Goal: Transaction & Acquisition: Purchase product/service

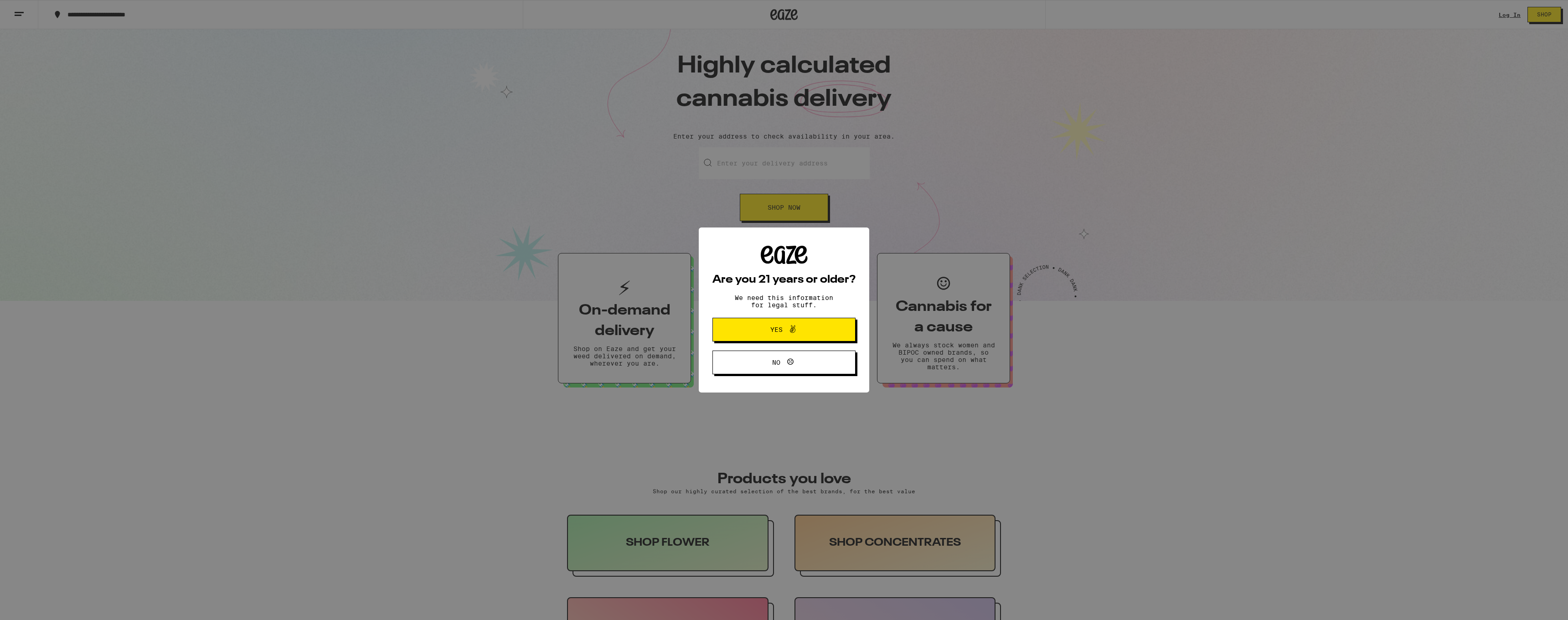
click at [813, 329] on span "Yes" at bounding box center [784, 329] width 69 height 12
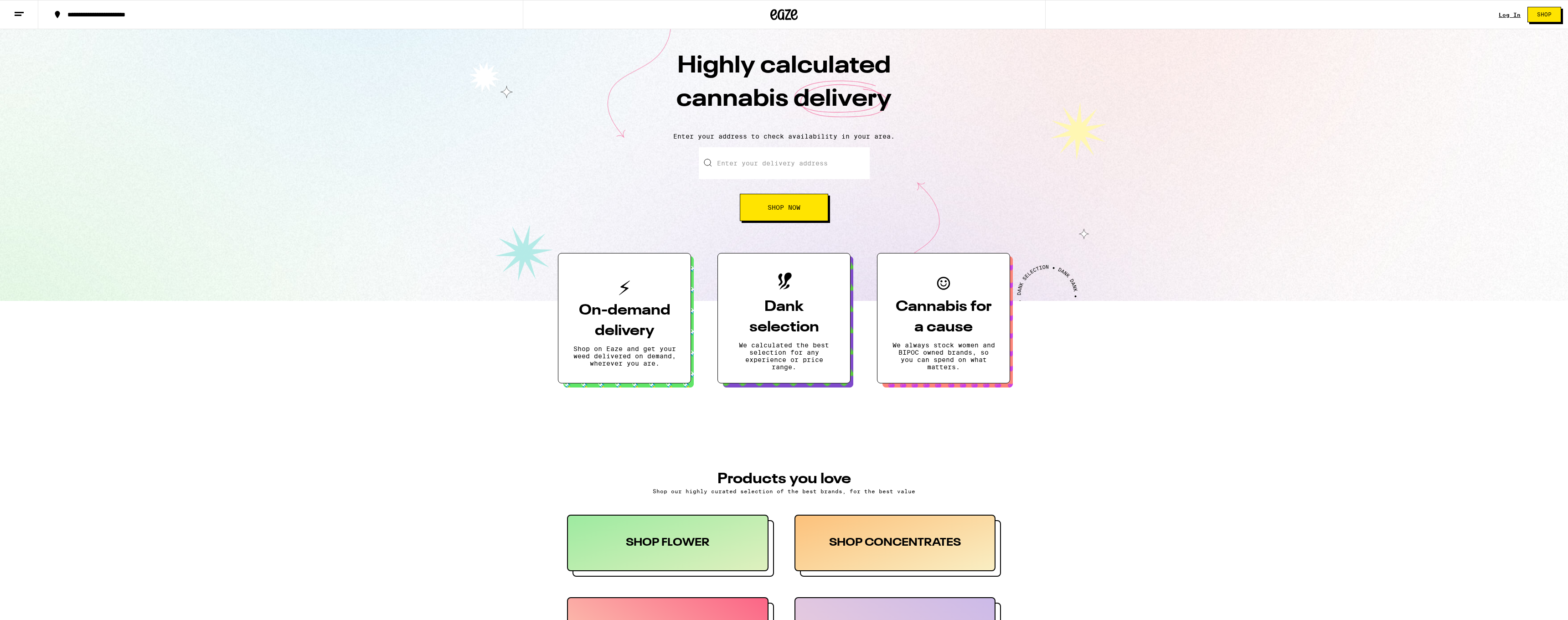
click at [1505, 16] on link "Log In" at bounding box center [1510, 15] width 22 height 6
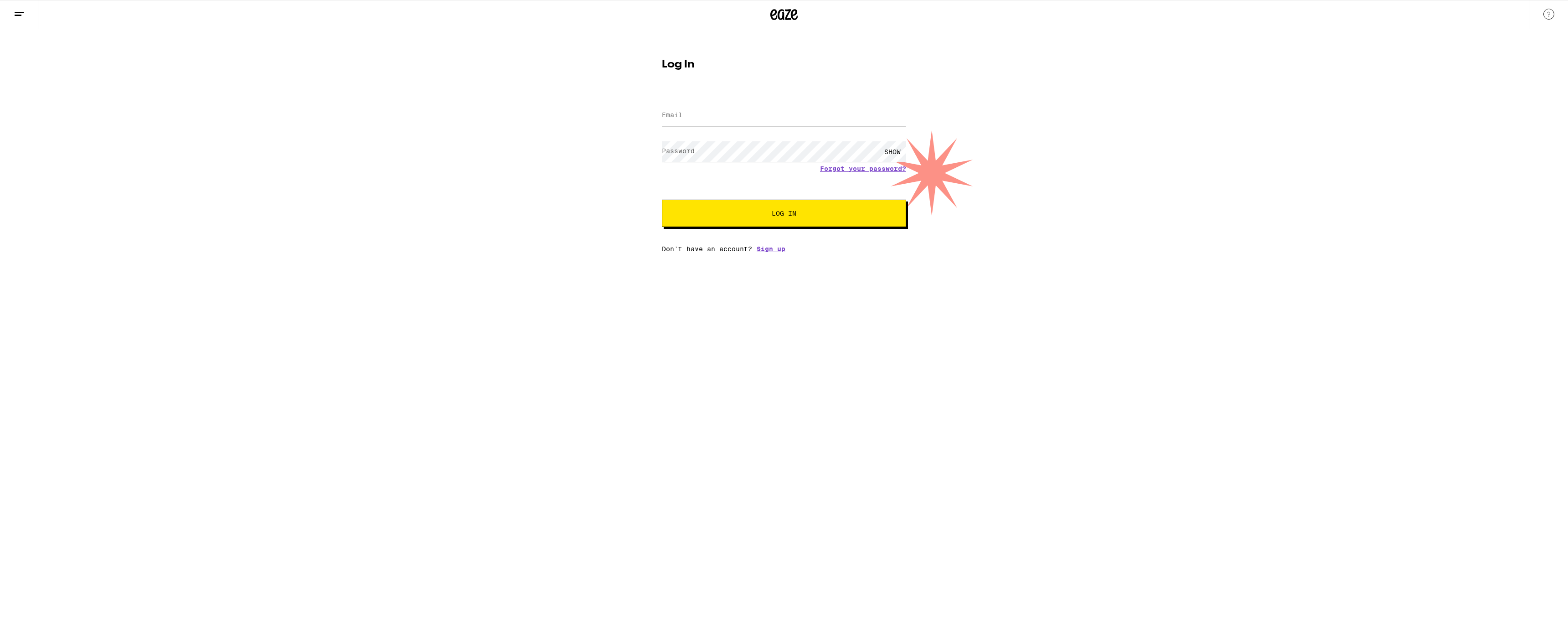
type input "[EMAIL_ADDRESS][DOMAIN_NAME]"
click at [777, 206] on button "Log In" at bounding box center [783, 213] width 244 height 27
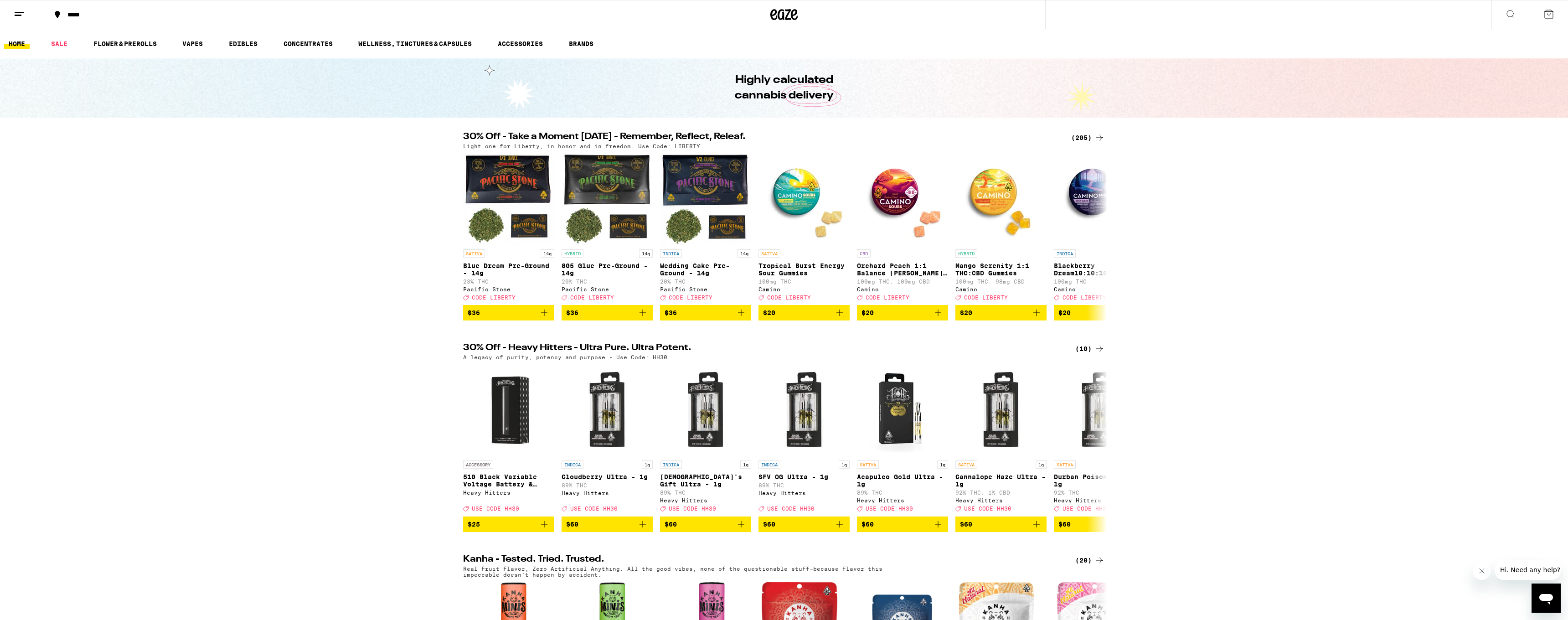
click at [136, 21] on button "*****" at bounding box center [281, 14] width 485 height 27
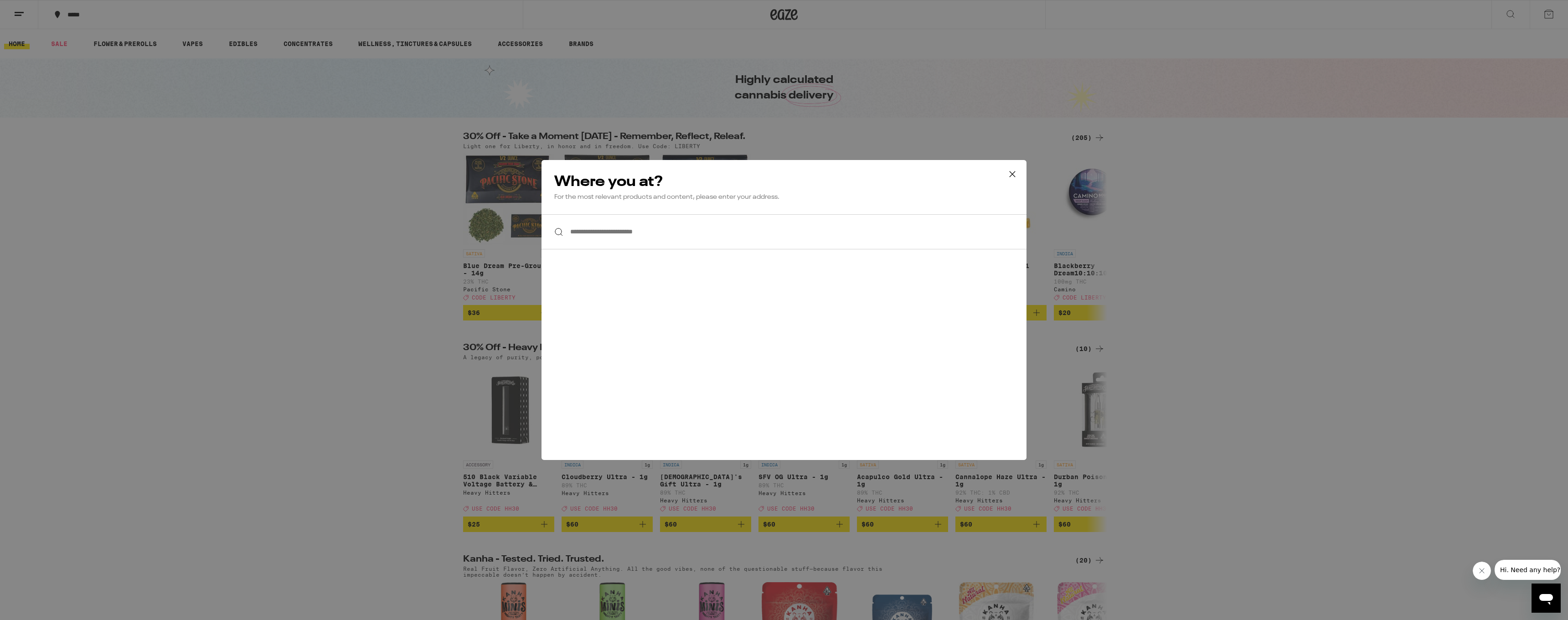
click at [622, 235] on input "**********" at bounding box center [784, 232] width 485 height 35
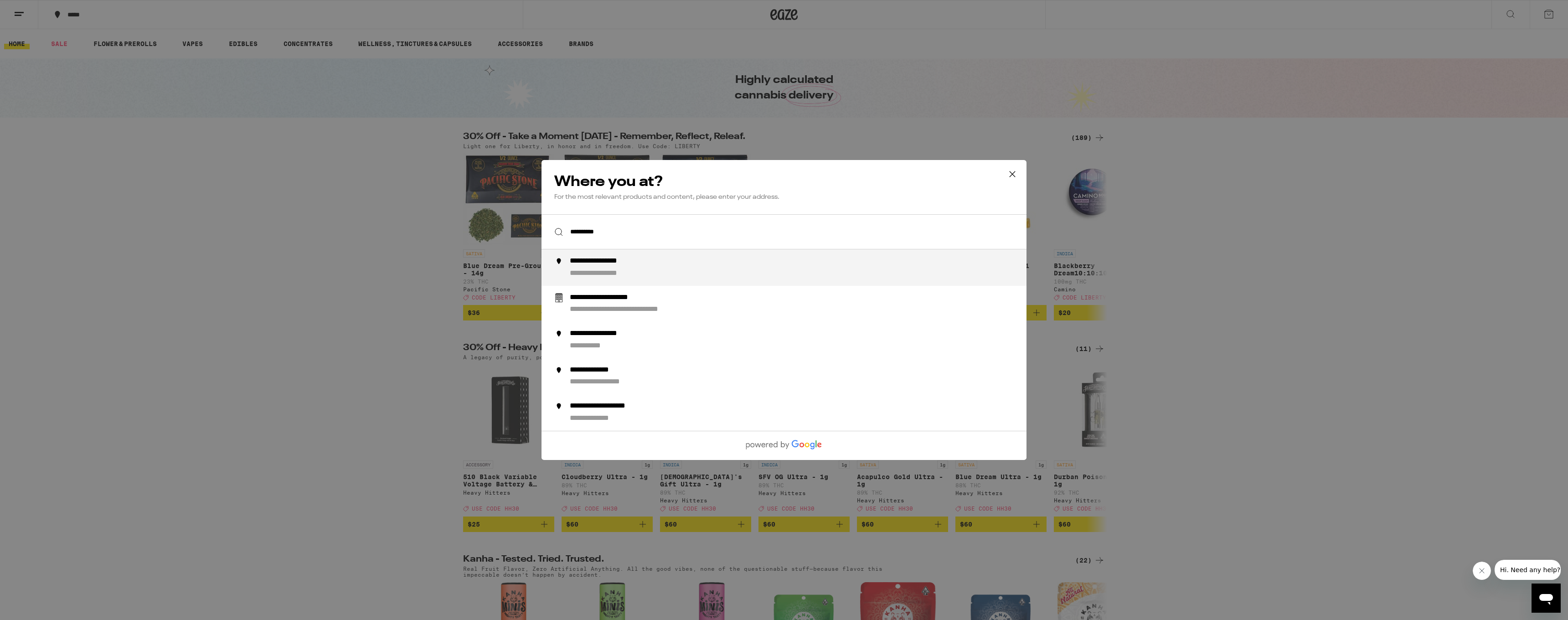
drag, startPoint x: 622, startPoint y: 235, endPoint x: 623, endPoint y: 304, distance: 69.0
click at [623, 304] on div "**********" at bounding box center [802, 305] width 465 height 22
type input "**********"
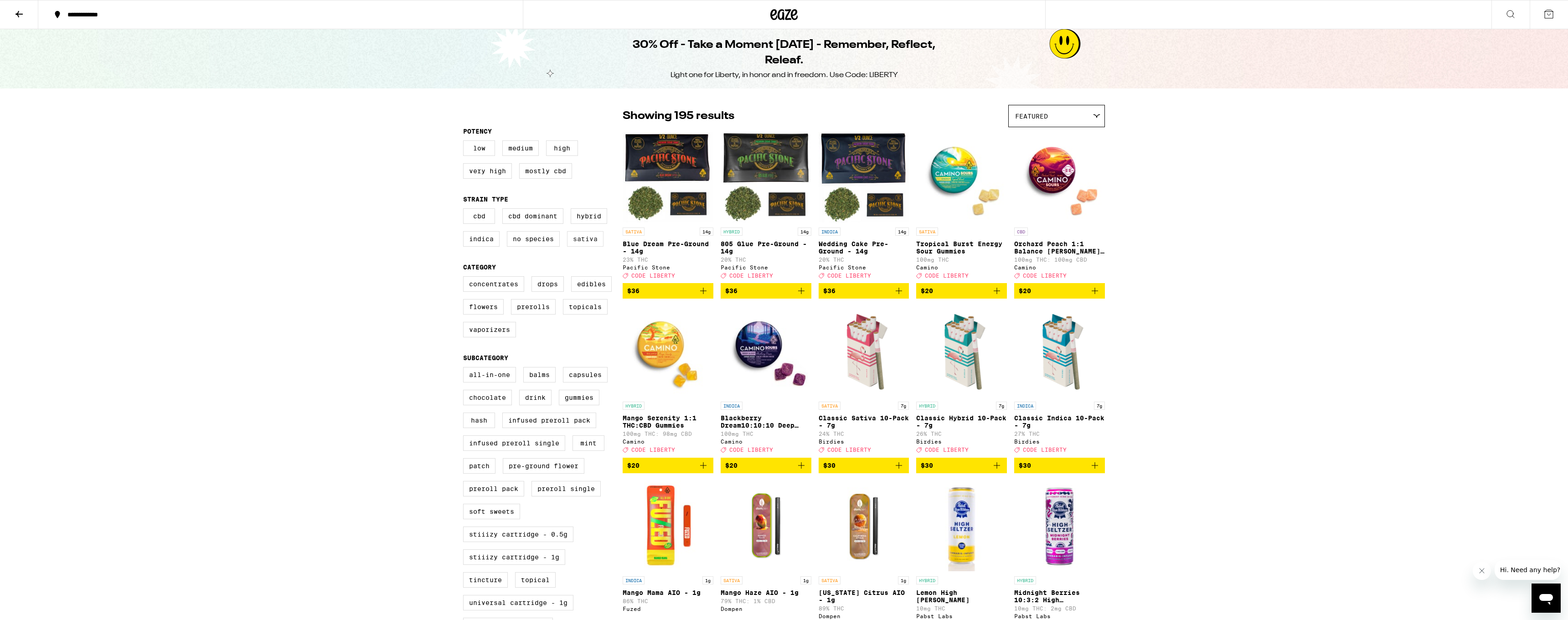
click at [584, 244] on label "Sativa" at bounding box center [586, 239] width 37 height 15
click at [466, 210] on input "Sativa" at bounding box center [465, 210] width 1 height 1
checkbox input "true"
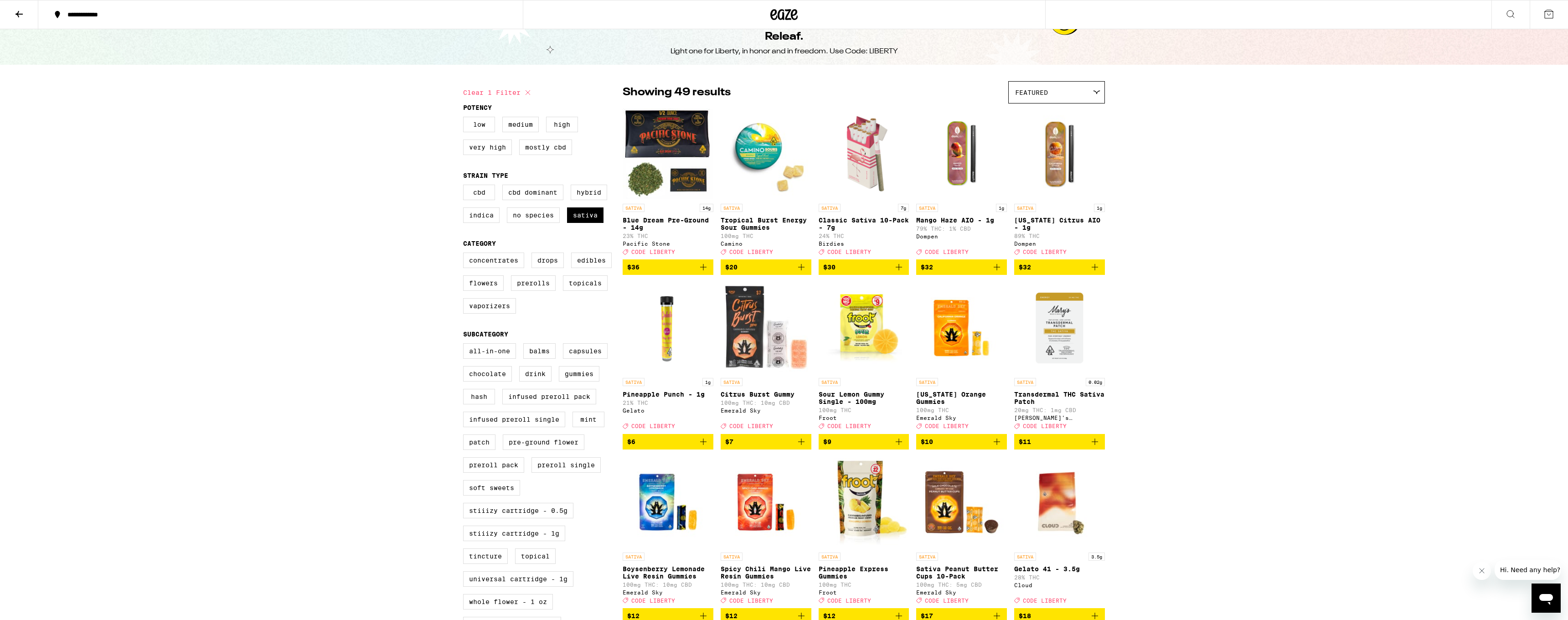
scroll to position [24, 0]
click at [1063, 149] on img "Open page for California Citrus AIO - 1g from Dompen" at bounding box center [1059, 153] width 91 height 91
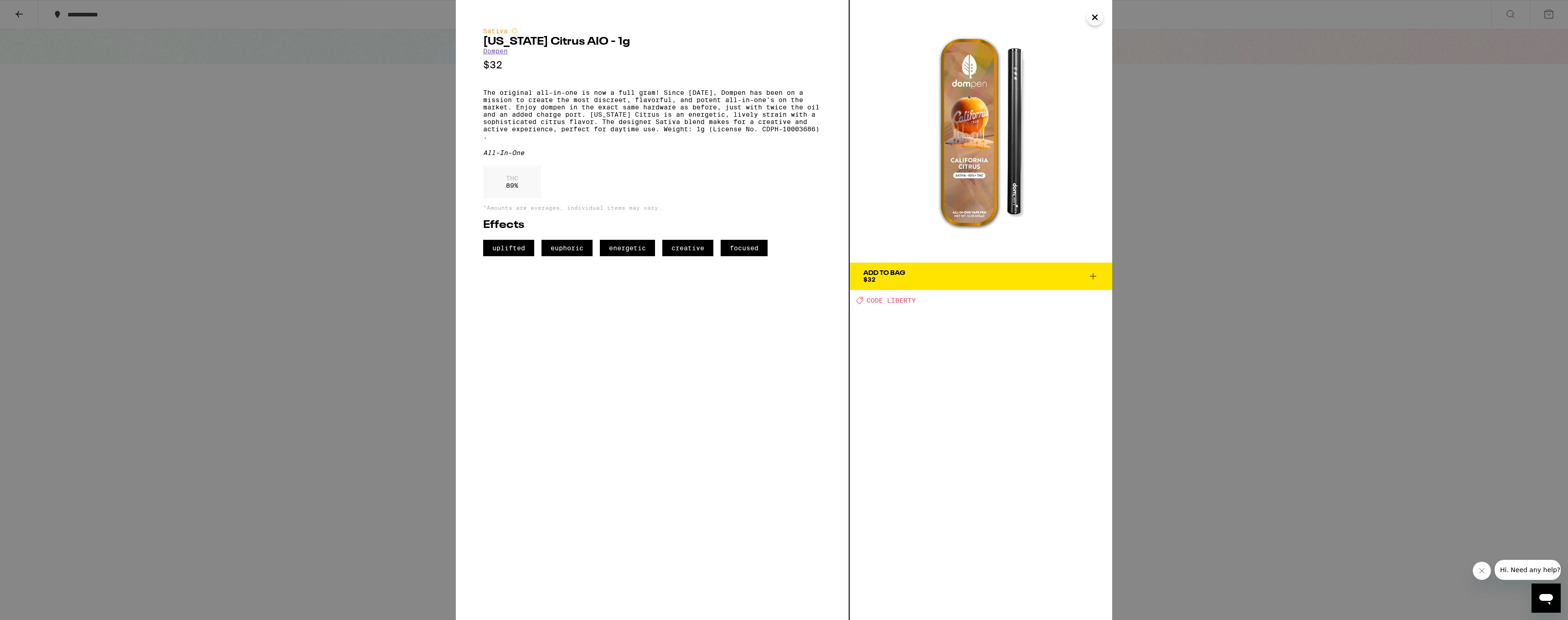
click at [1091, 19] on icon "Close" at bounding box center [1095, 17] width 11 height 13
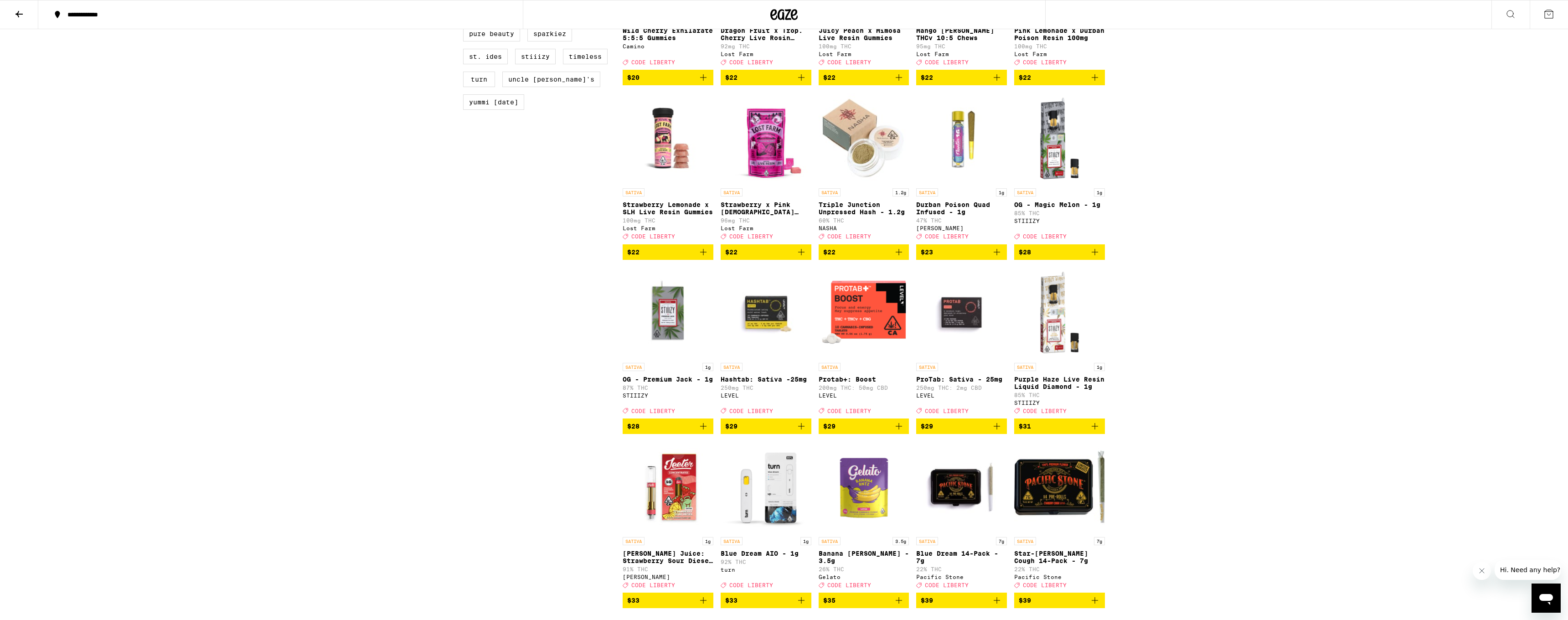
scroll to position [935, 0]
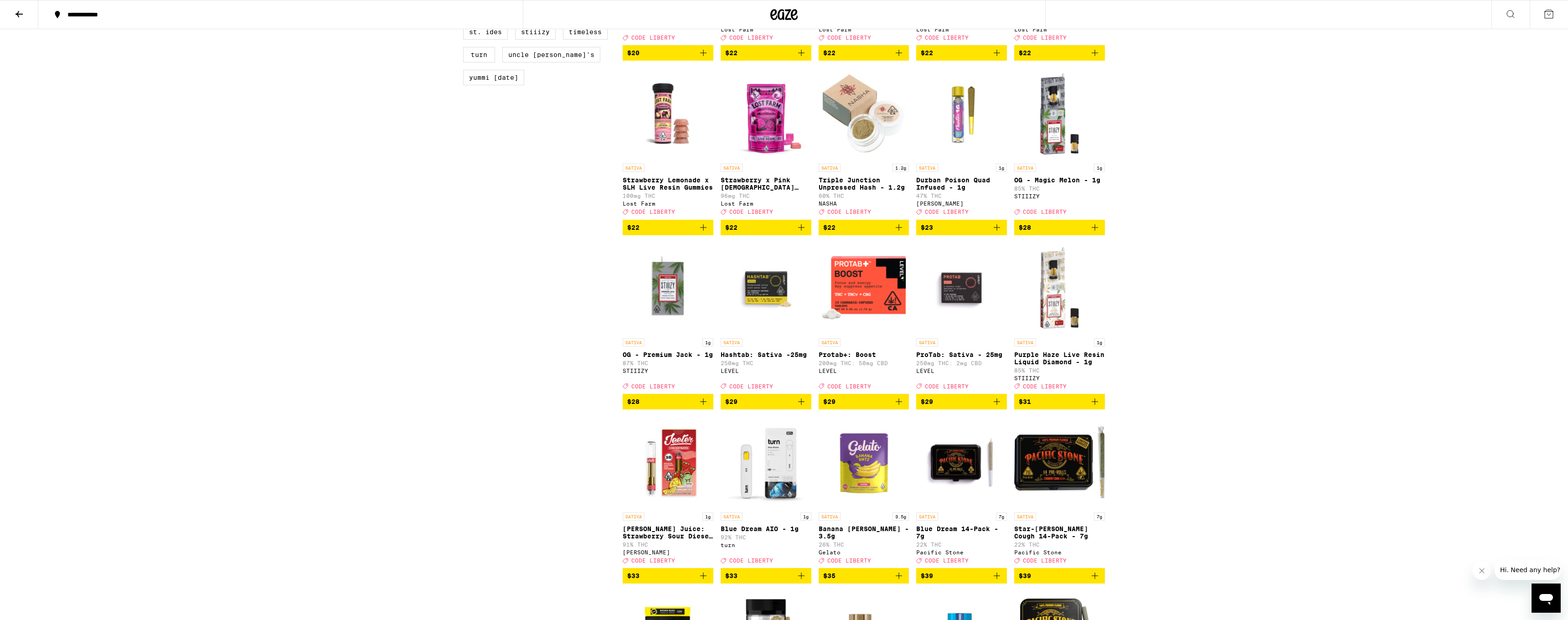
click at [1096, 233] on icon "Add to bag" at bounding box center [1095, 228] width 11 height 11
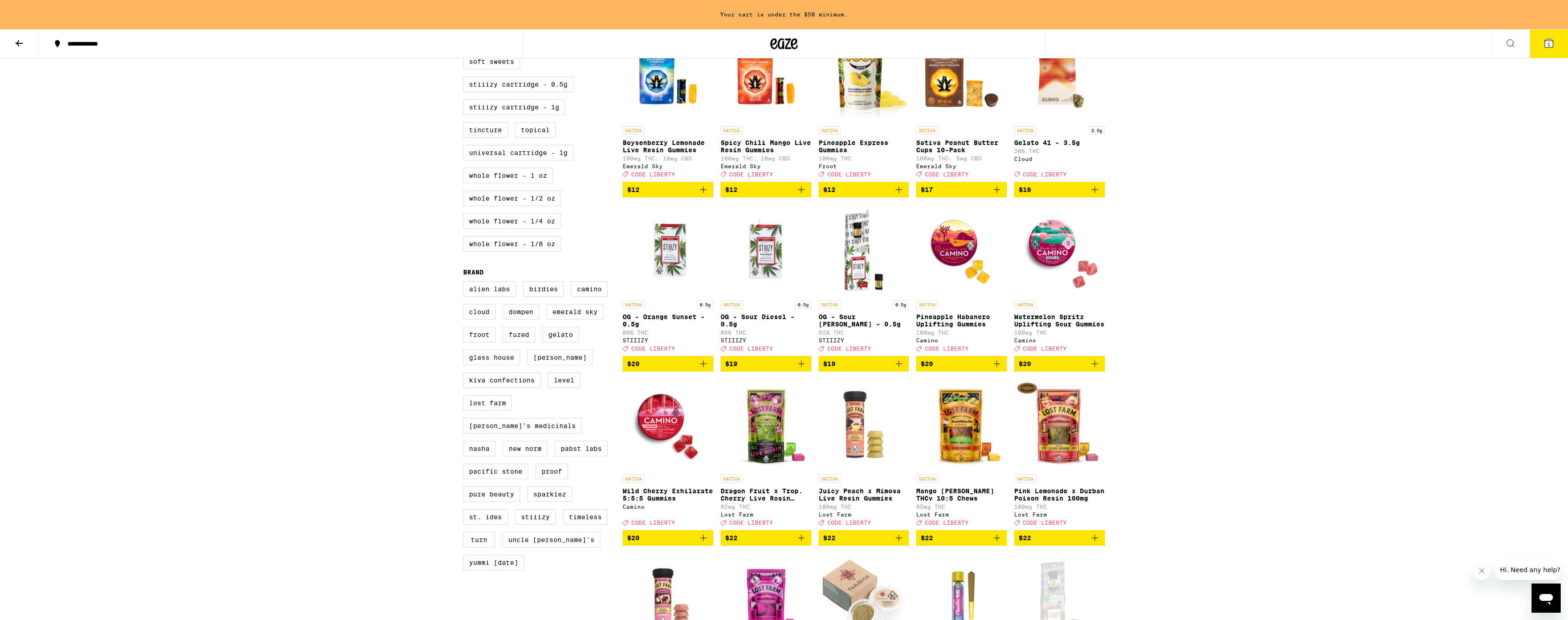
scroll to position [479, 0]
click at [1097, 370] on icon "Add to bag" at bounding box center [1095, 364] width 11 height 11
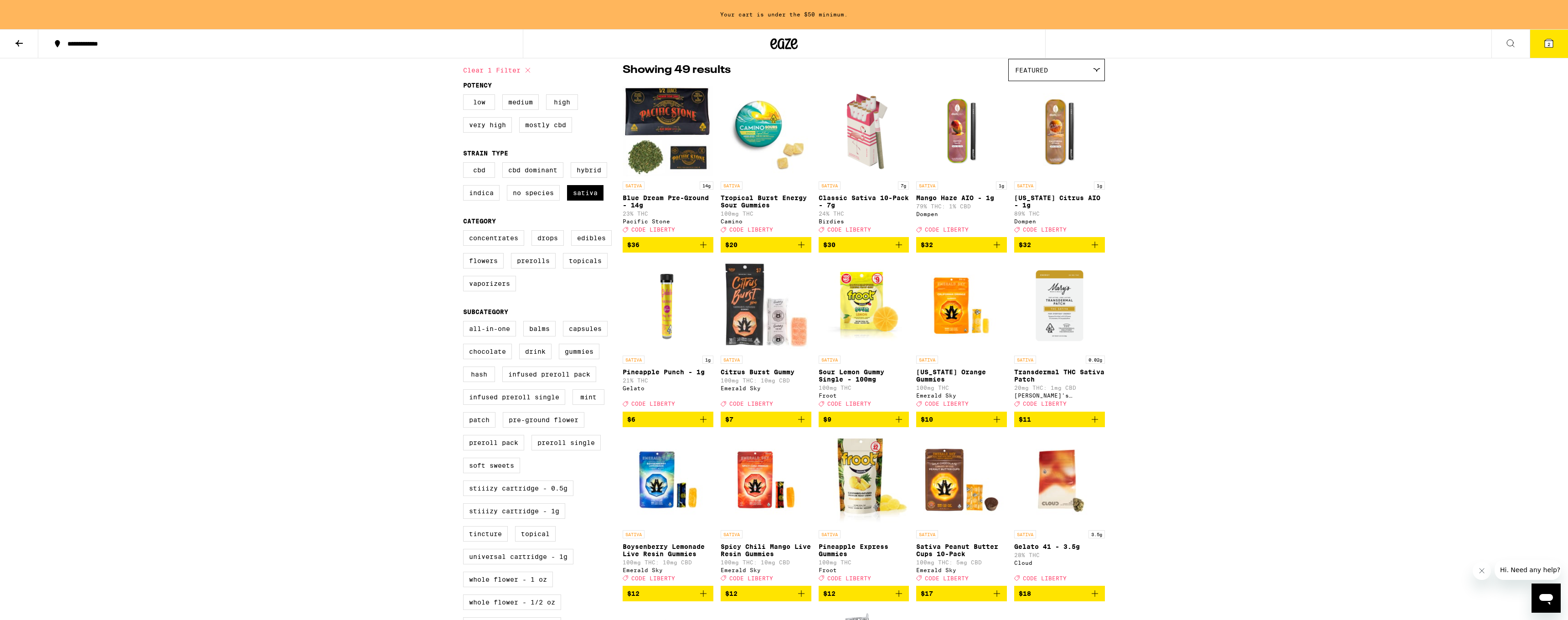
scroll to position [61, 0]
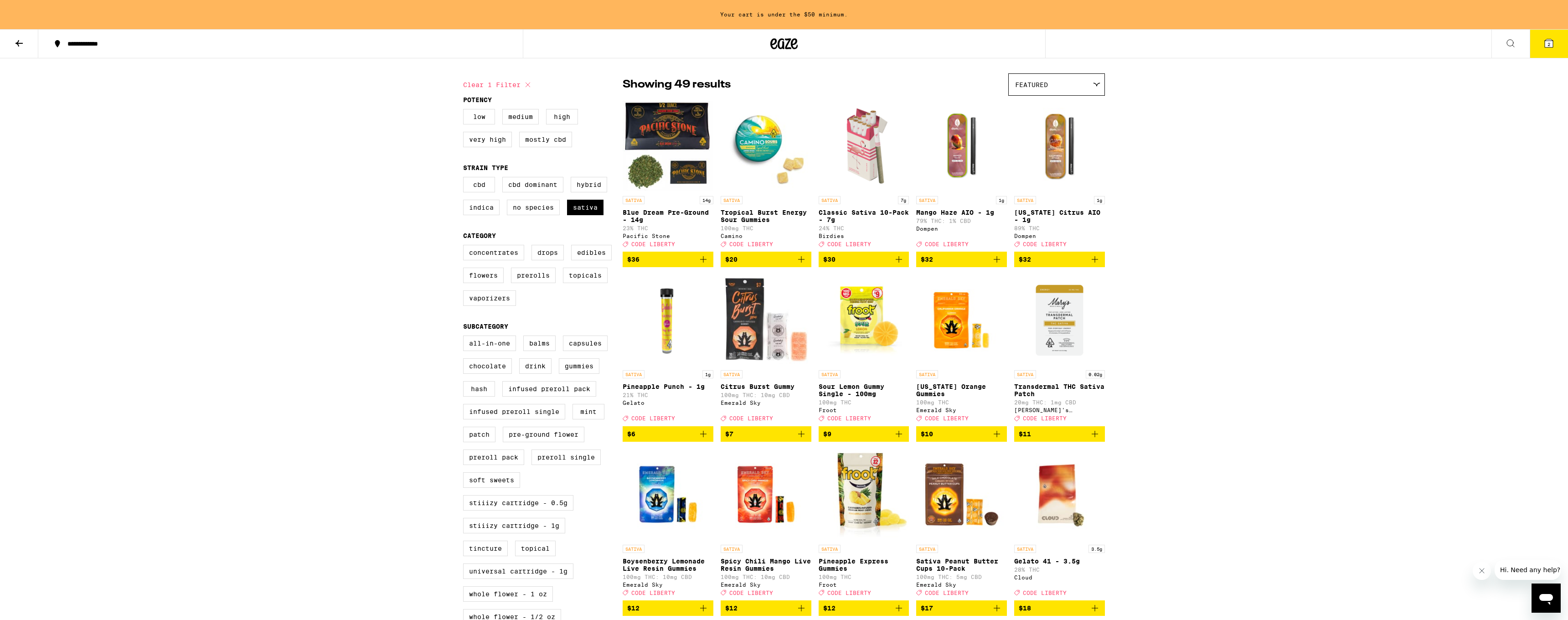
click at [1068, 306] on img "Open page for Transdermal THC Sativa Patch from Mary's Medicinals" at bounding box center [1059, 320] width 91 height 91
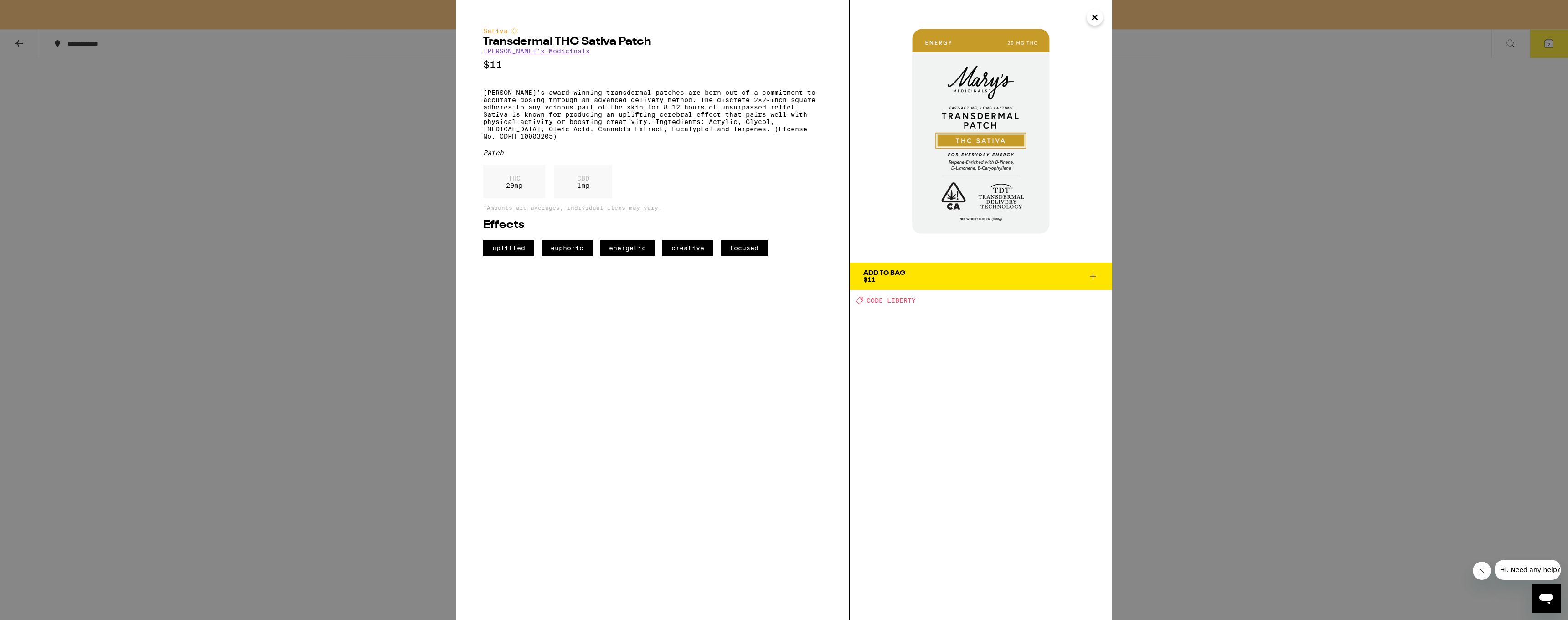
click at [1100, 18] on icon "Close" at bounding box center [1095, 17] width 11 height 13
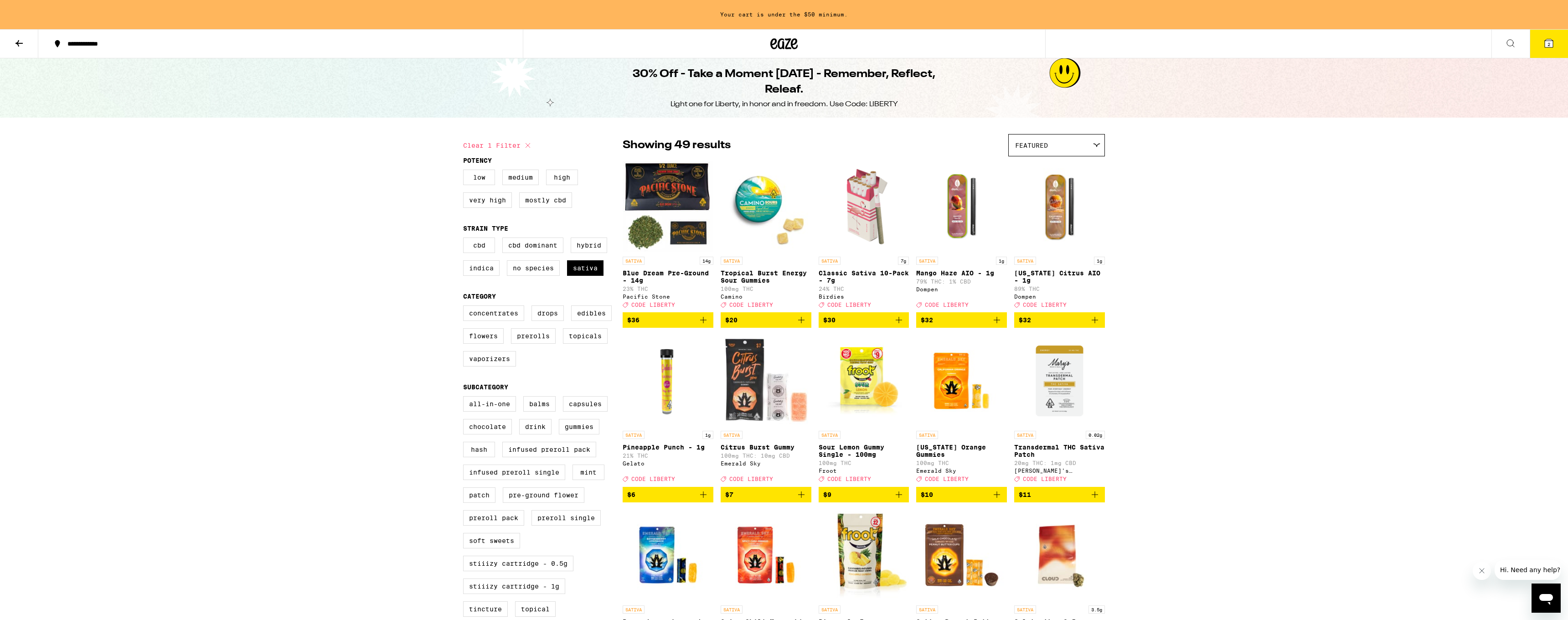
click at [1535, 45] on button "2" at bounding box center [1549, 44] width 38 height 28
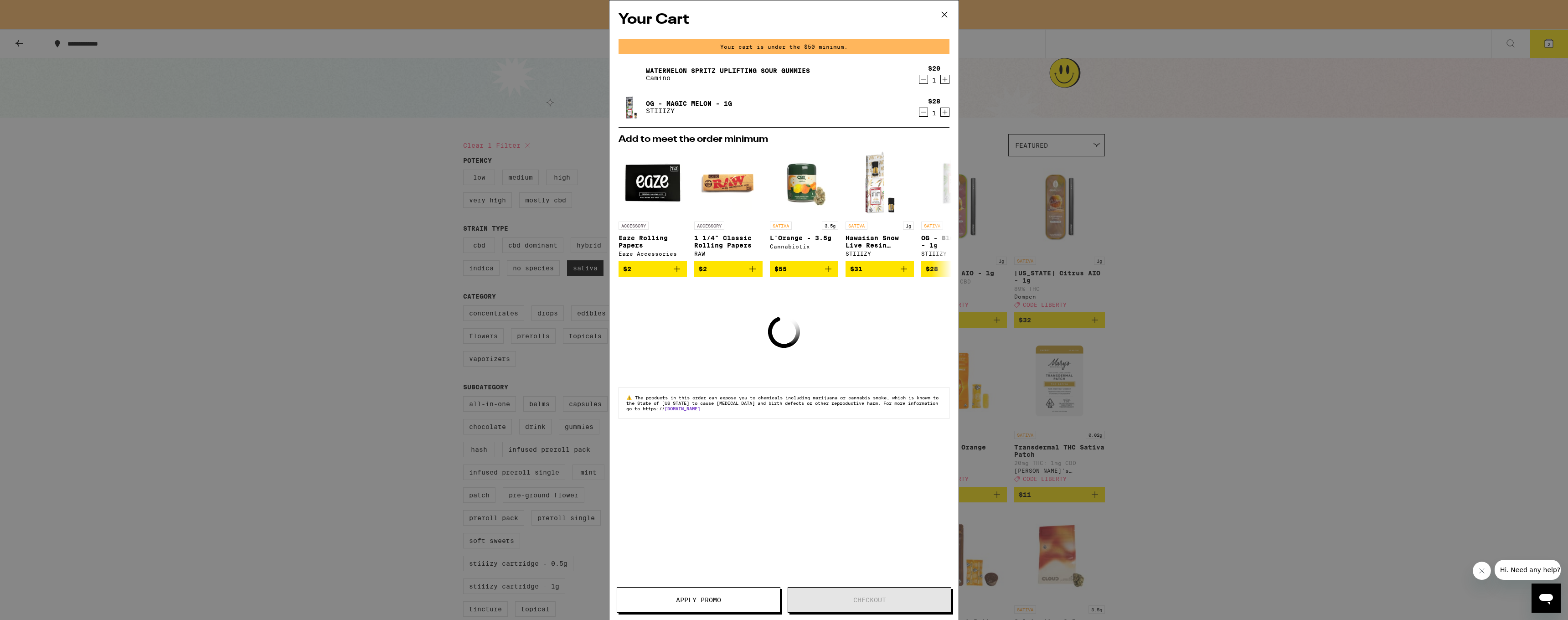
click at [944, 14] on icon at bounding box center [944, 14] width 5 height 5
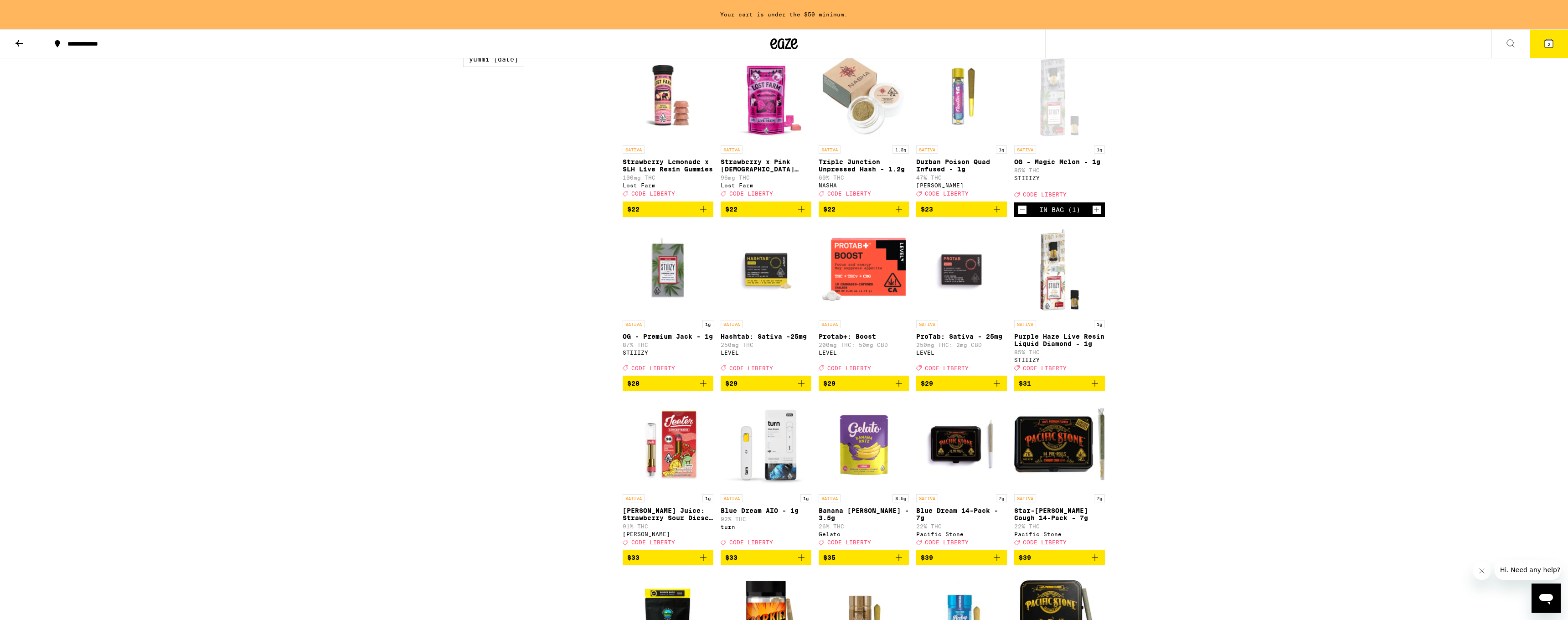
scroll to position [992, 0]
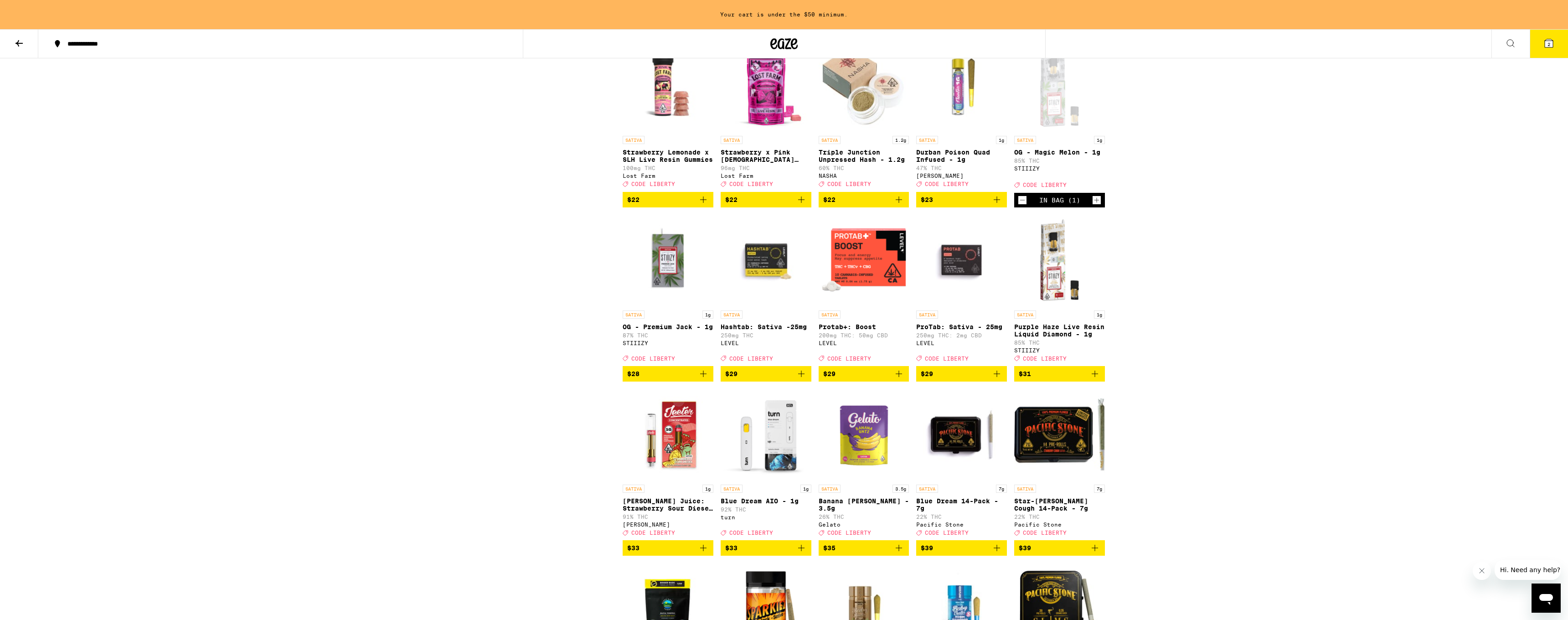
click at [1052, 306] on img "Open page for Purple Haze Live Resin Liquid Diamond - 1g from STIIIZY" at bounding box center [1059, 261] width 91 height 91
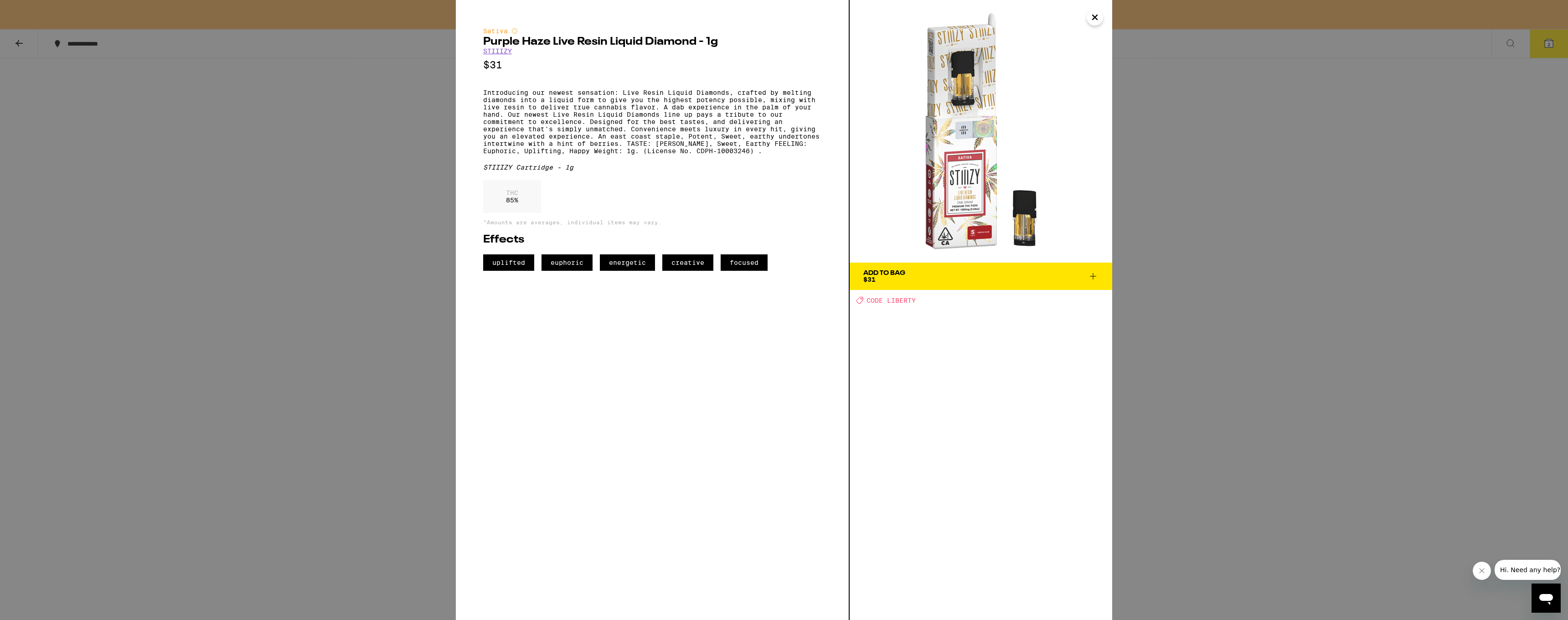
click at [1093, 19] on icon "Close" at bounding box center [1094, 17] width 4 height 4
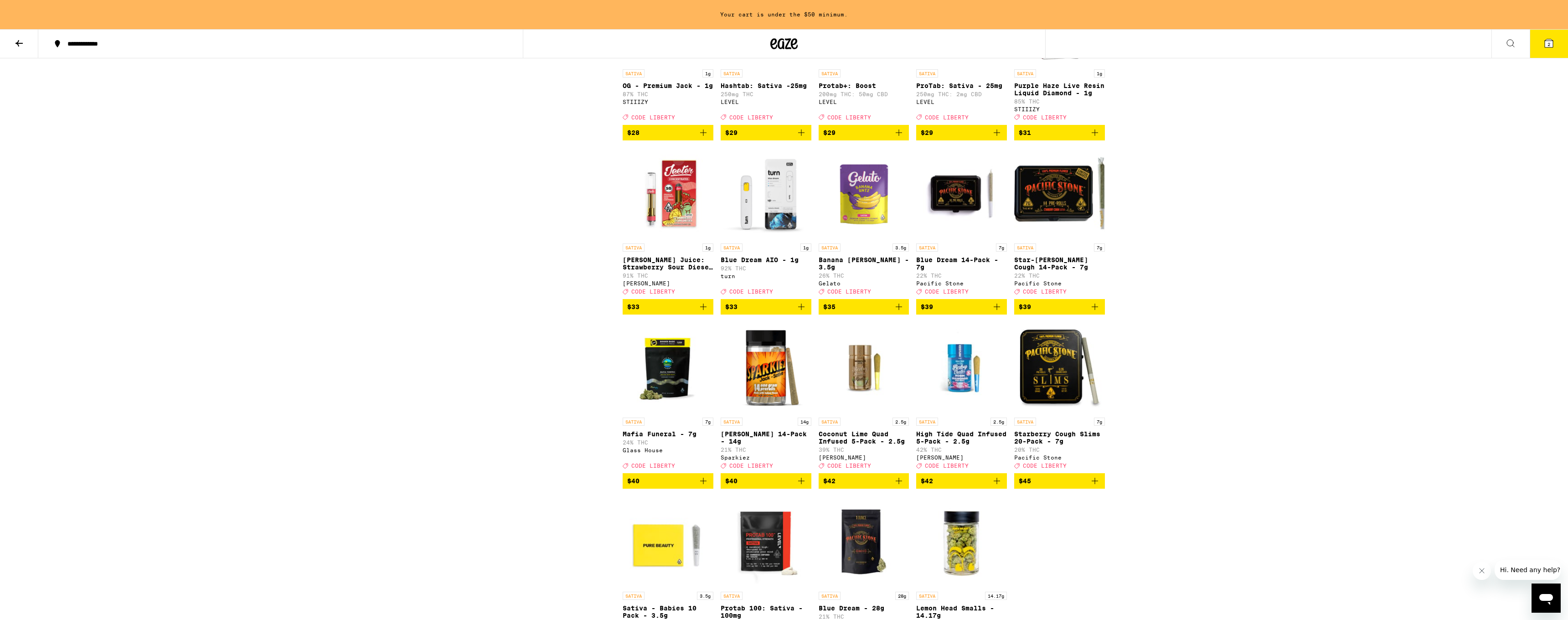
scroll to position [1236, 0]
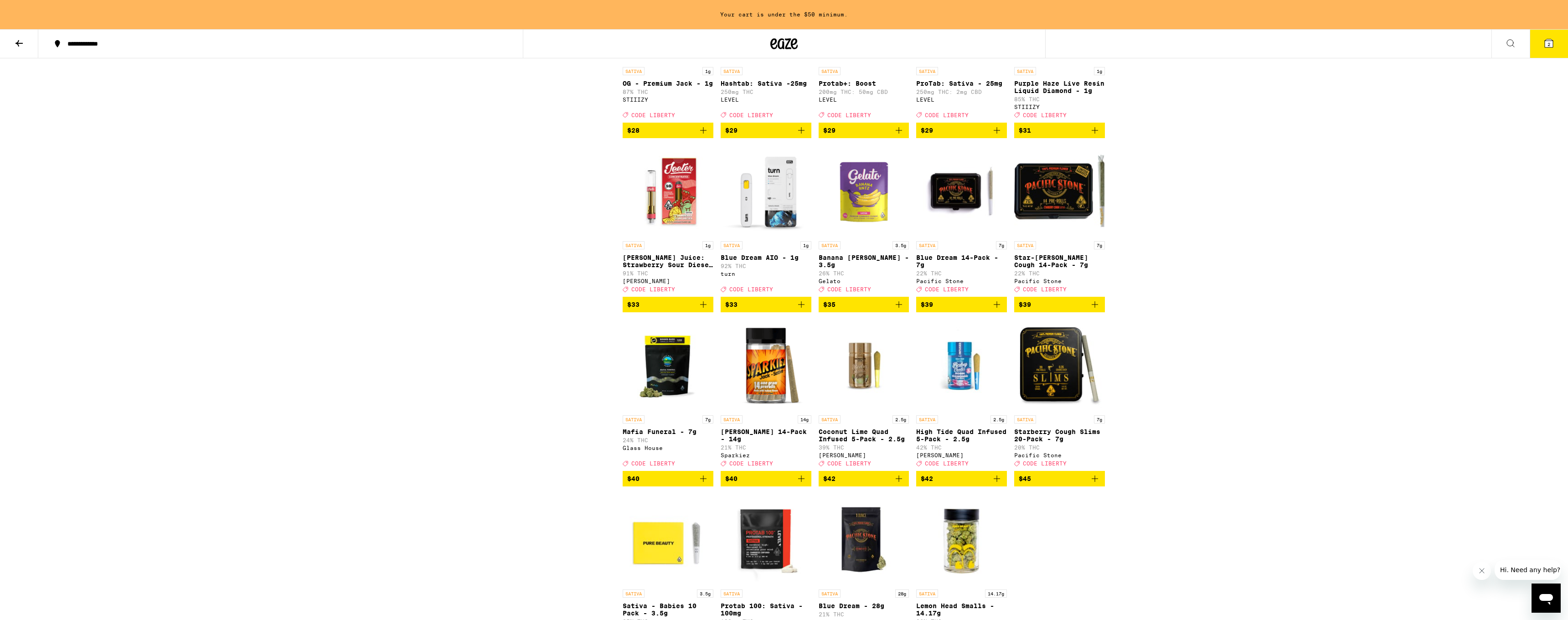
click at [866, 237] on img "Open page for Banana Runtz - 3.5g from Gelato" at bounding box center [864, 191] width 91 height 91
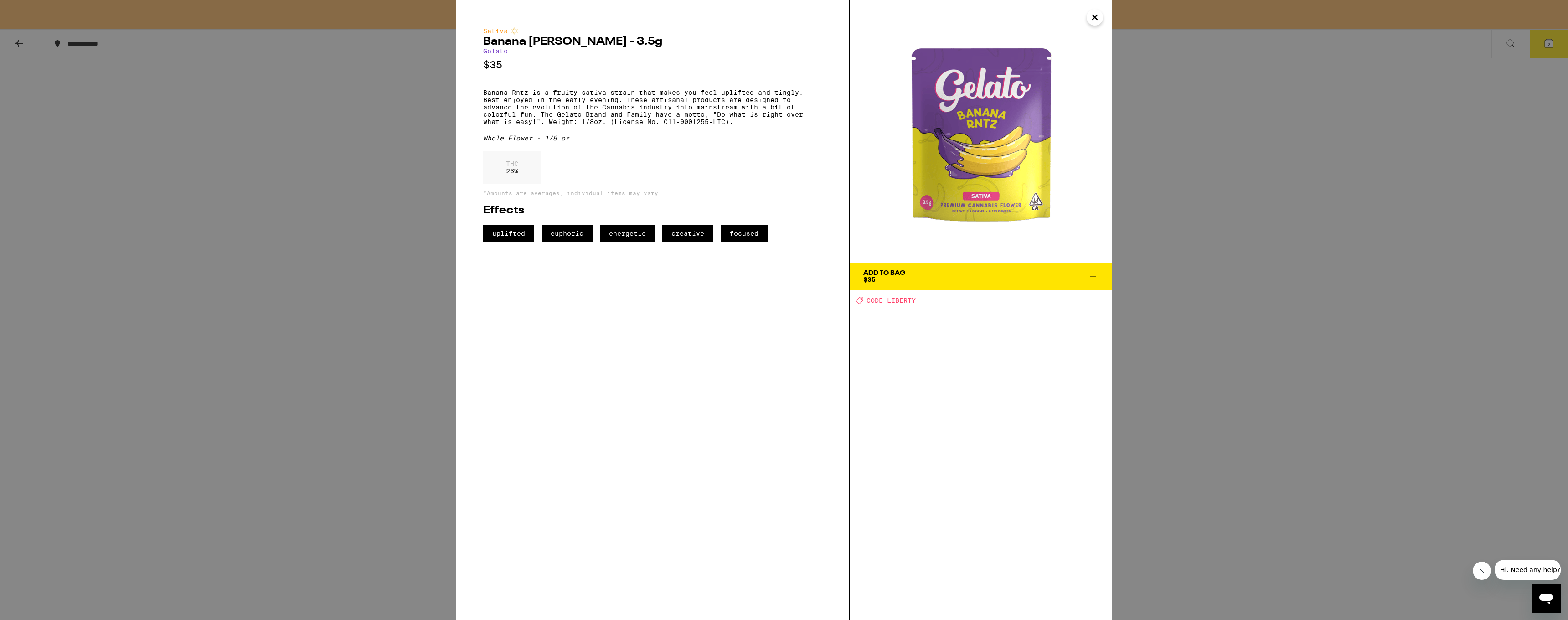
click at [1091, 21] on icon "Close" at bounding box center [1095, 17] width 11 height 13
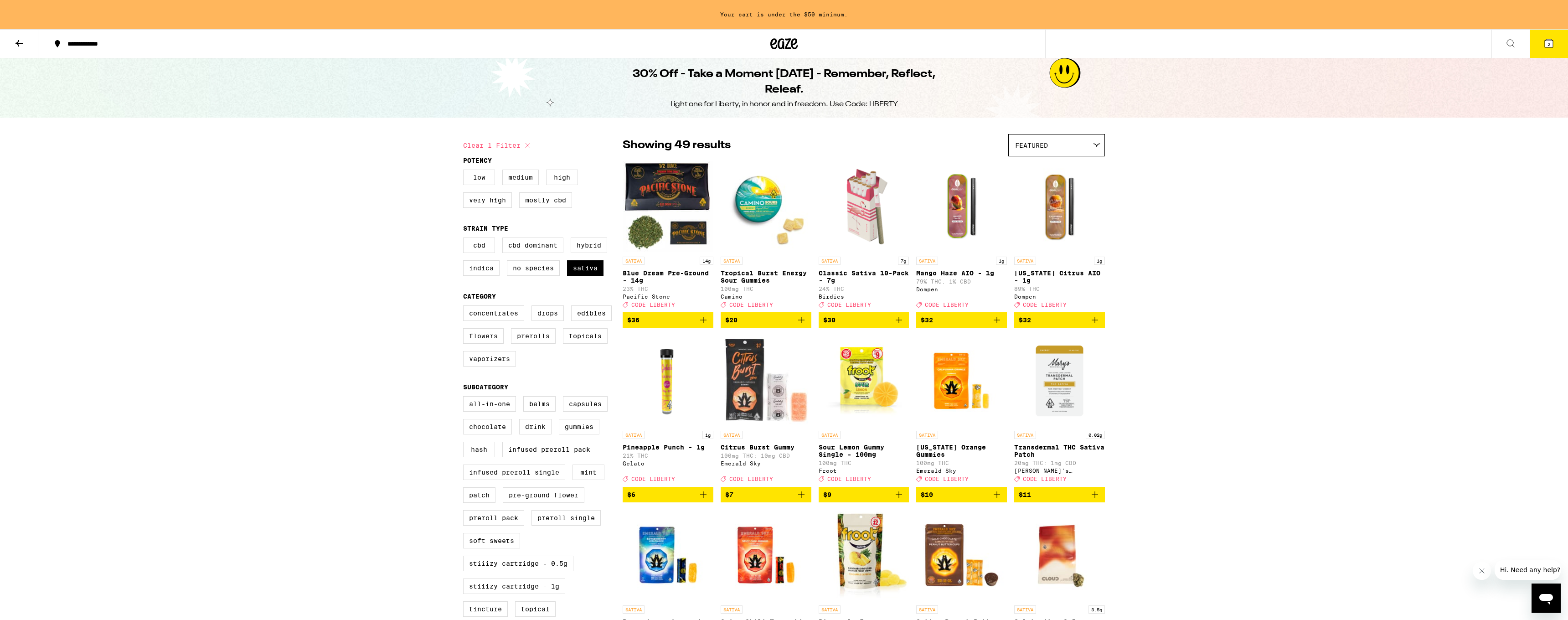
click at [1096, 149] on div "Featured" at bounding box center [1056, 145] width 96 height 21
click at [1088, 186] on span "Price: Low to High" at bounding box center [1057, 187] width 83 height 21
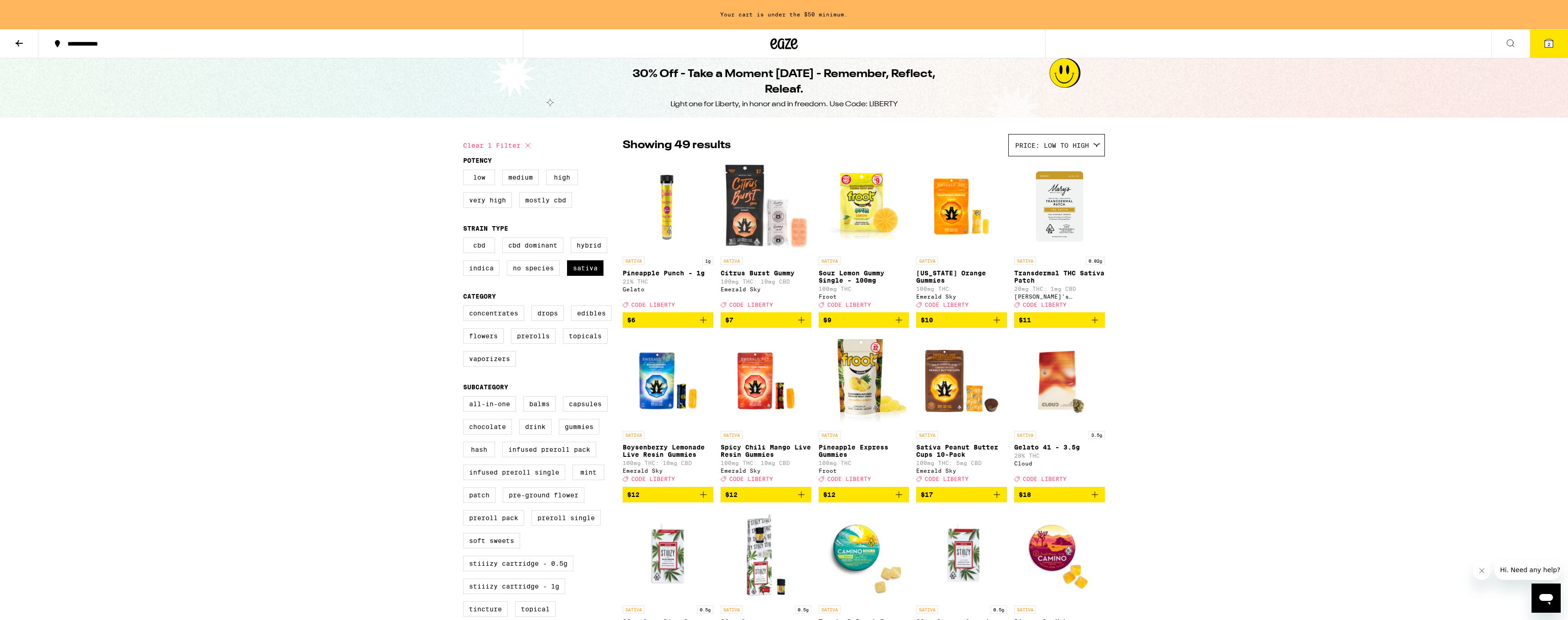
click at [703, 323] on icon "Add to bag" at bounding box center [703, 320] width 6 height 6
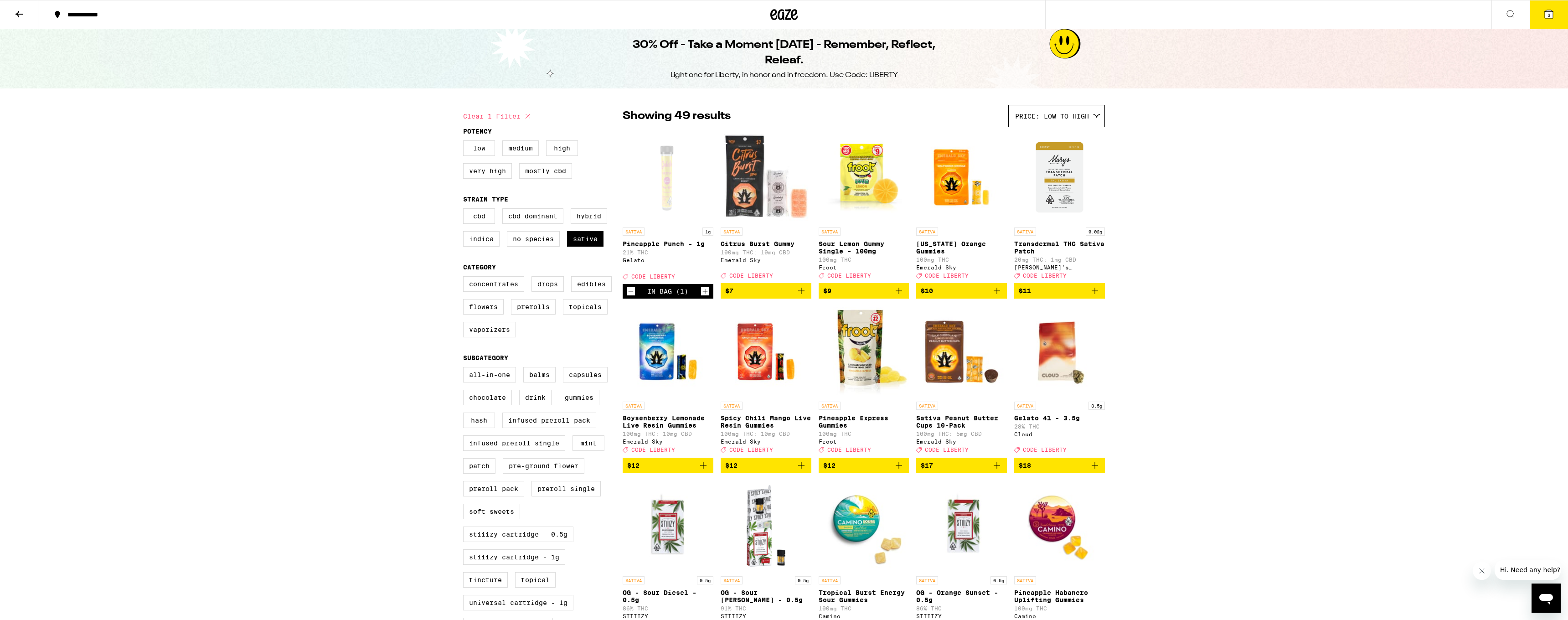
click at [1544, 13] on icon at bounding box center [1549, 14] width 11 height 11
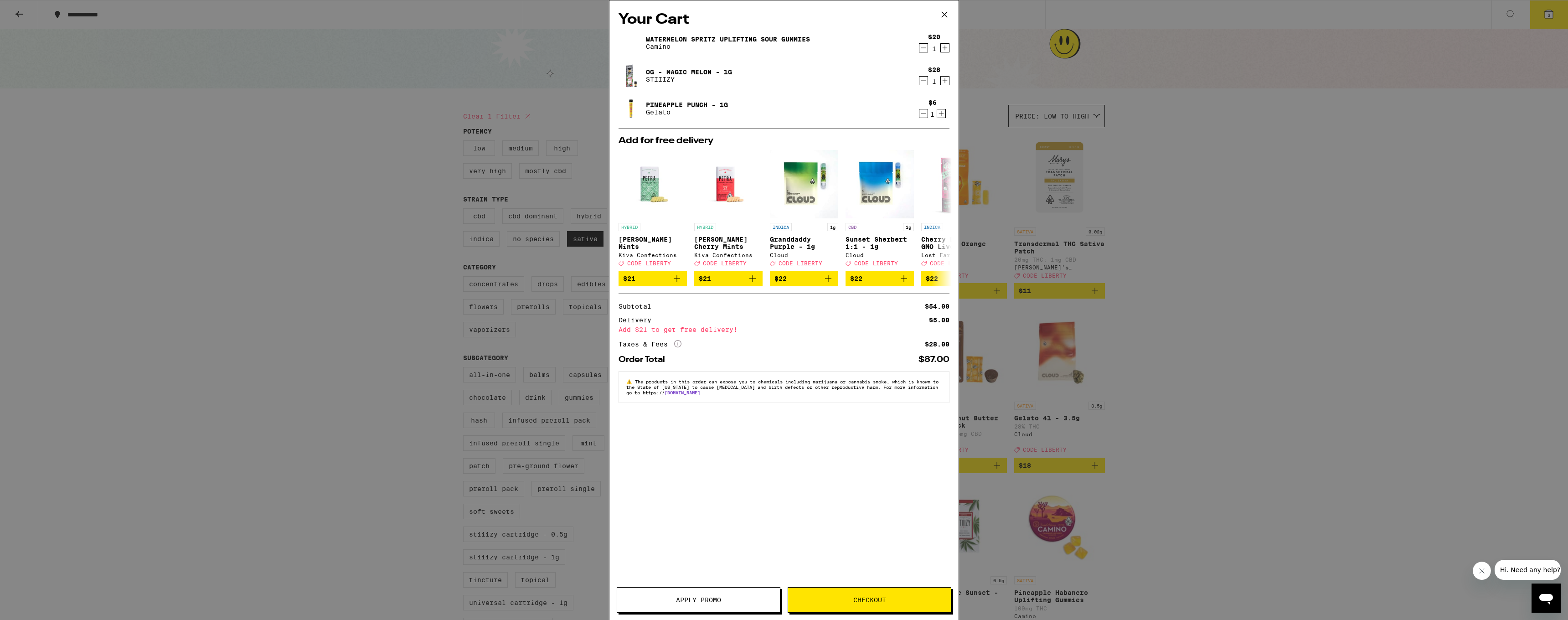
click at [679, 348] on icon "More Info" at bounding box center [678, 344] width 7 height 7
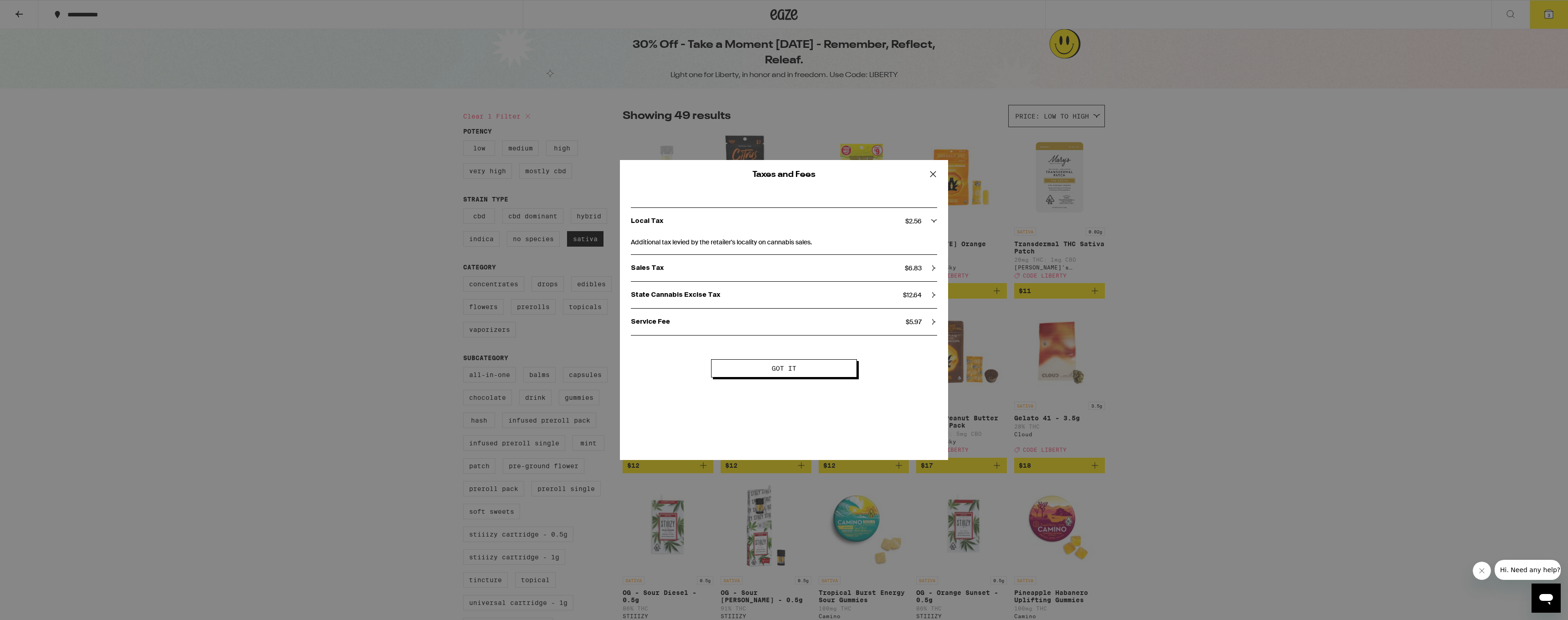
click at [870, 326] on div "Service Fee $ 5.97" at bounding box center [783, 322] width 306 height 26
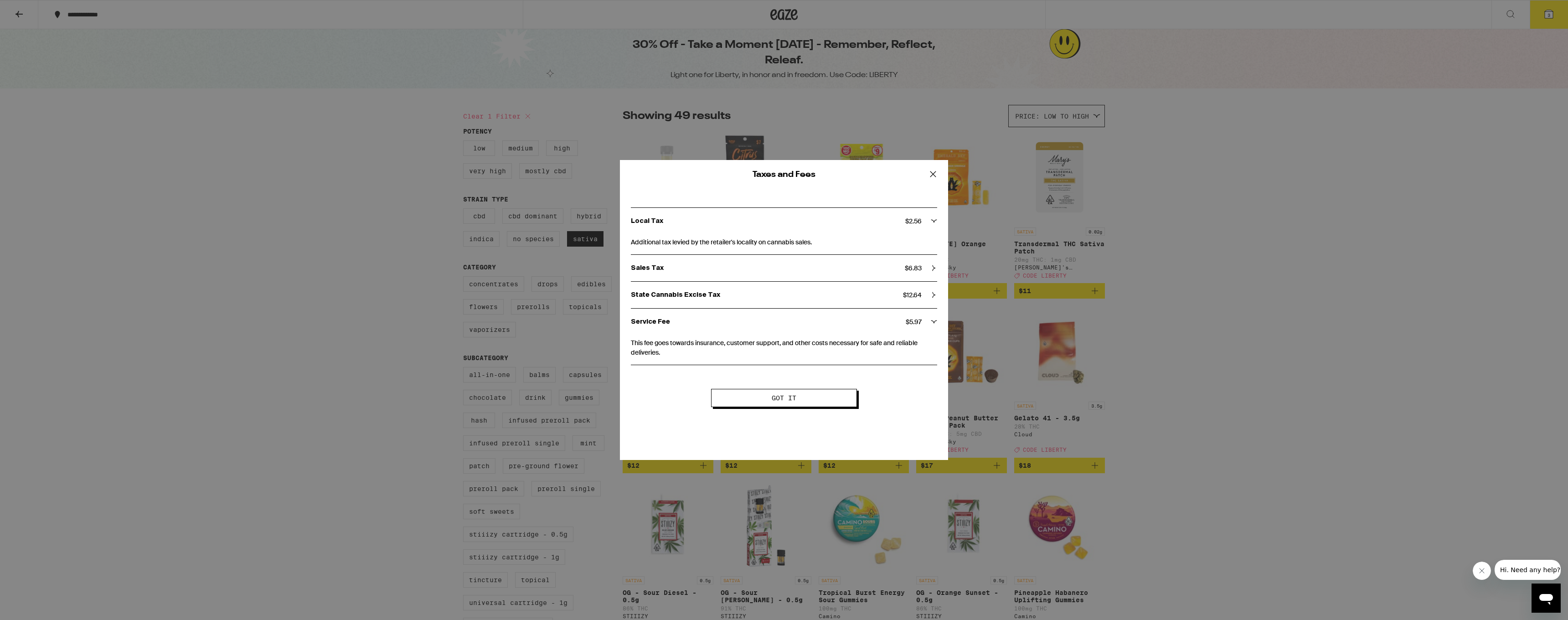
click at [875, 301] on div "State Cannabis Excise Tax $ 12.64" at bounding box center [783, 295] width 306 height 26
click at [819, 415] on span "Got it" at bounding box center [784, 418] width 72 height 6
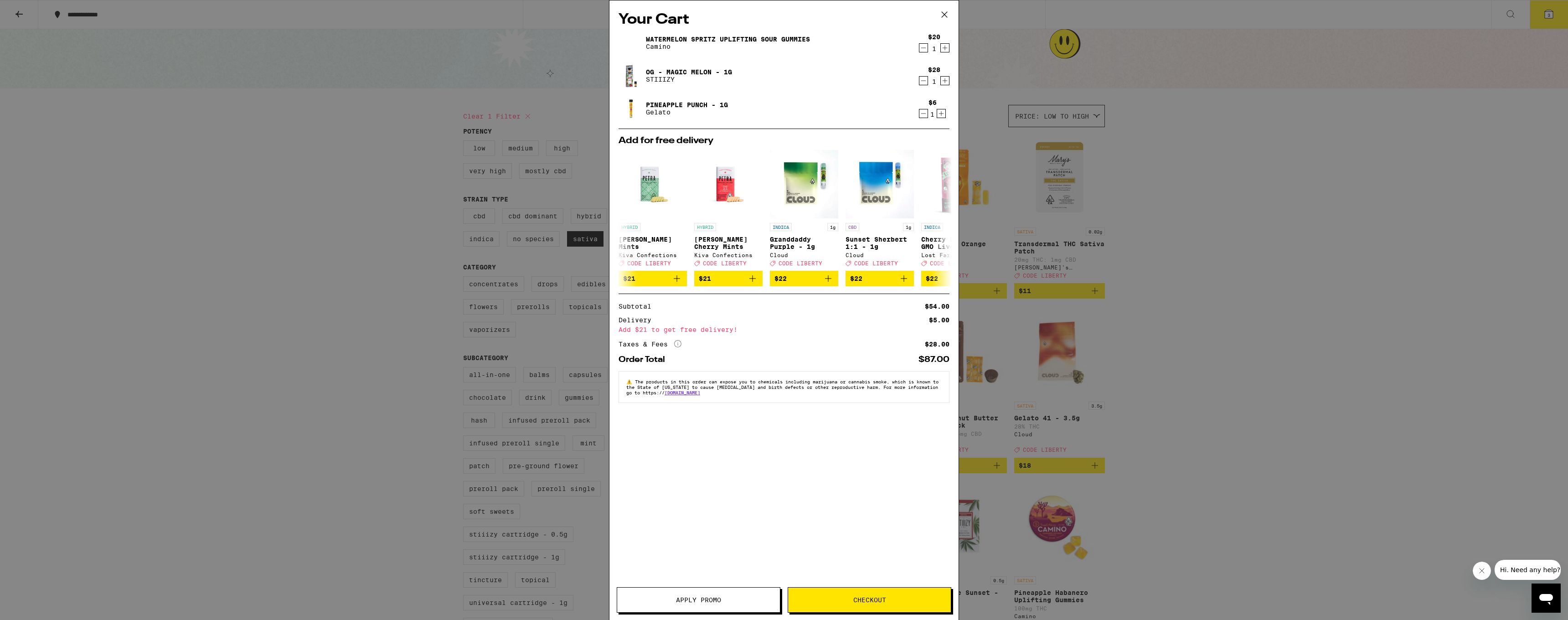
scroll to position [300, 0]
click at [702, 142] on div "Your Cart Watermelon Spritz Uplifting Sour Gummies Camino $20 1 OG - Magic Melo…" at bounding box center [784, 297] width 349 height 593
click at [746, 296] on div "Your Cart Watermelon Spritz Uplifting Sour Gummies Camino $20 1 OG - Magic Melo…" at bounding box center [783, 310] width 350 height 620
click at [693, 602] on span "Apply Promo" at bounding box center [699, 600] width 45 height 6
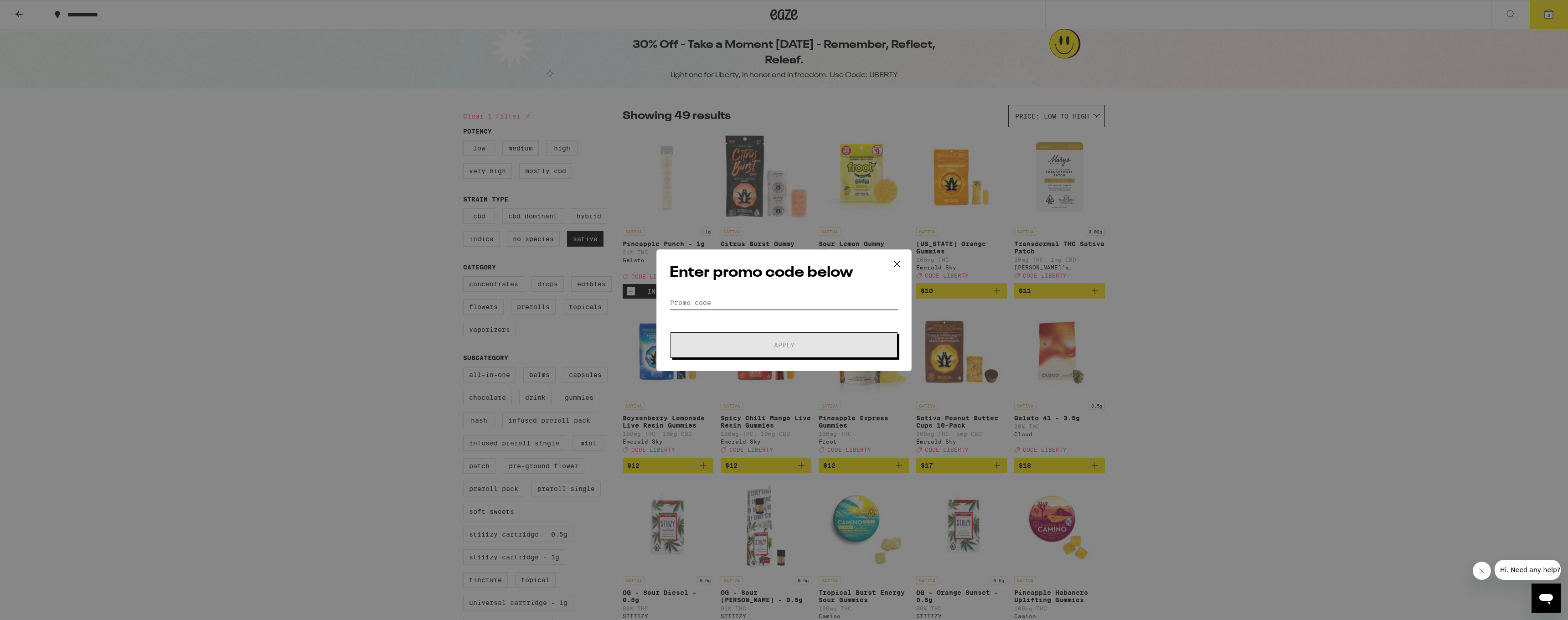
click at [717, 305] on input "Promo Code" at bounding box center [784, 303] width 229 height 13
type input "LIBERTY"
click at [760, 348] on span "Apply" at bounding box center [784, 345] width 164 height 6
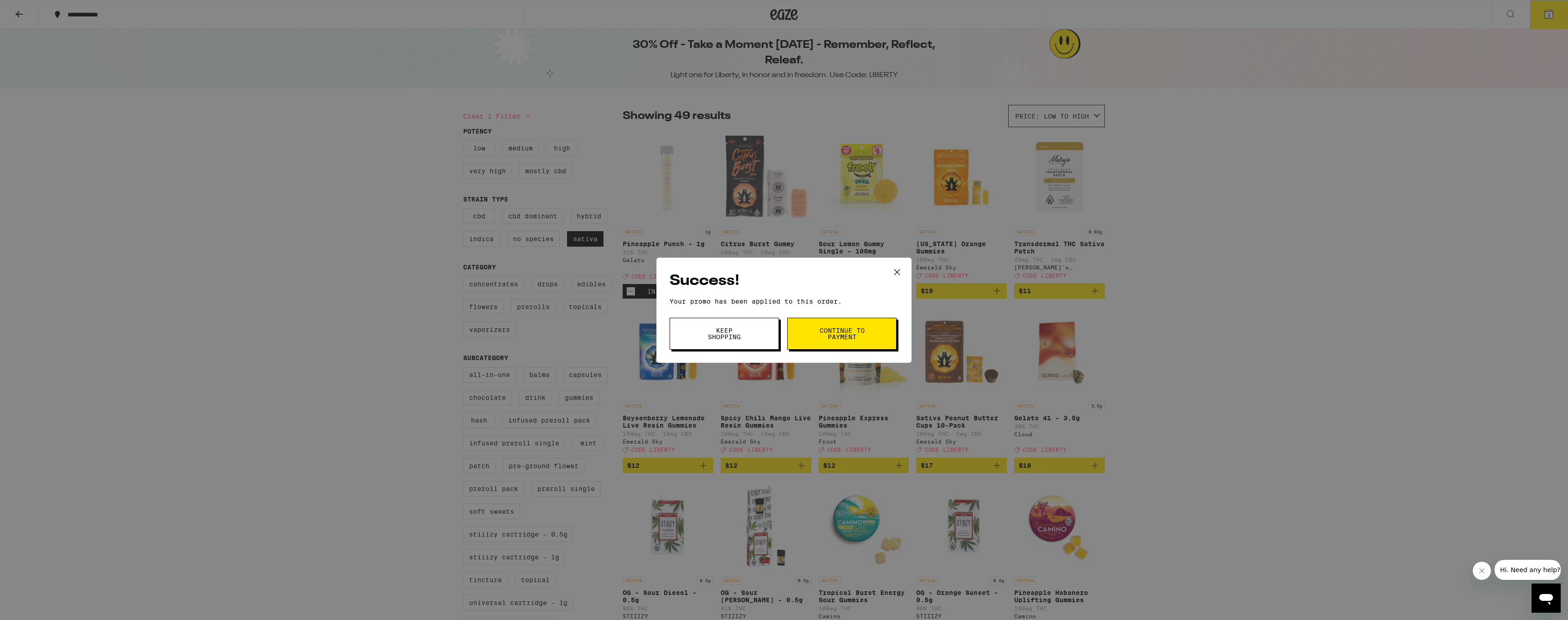
click at [745, 328] on span "Keep Shopping" at bounding box center [724, 334] width 46 height 13
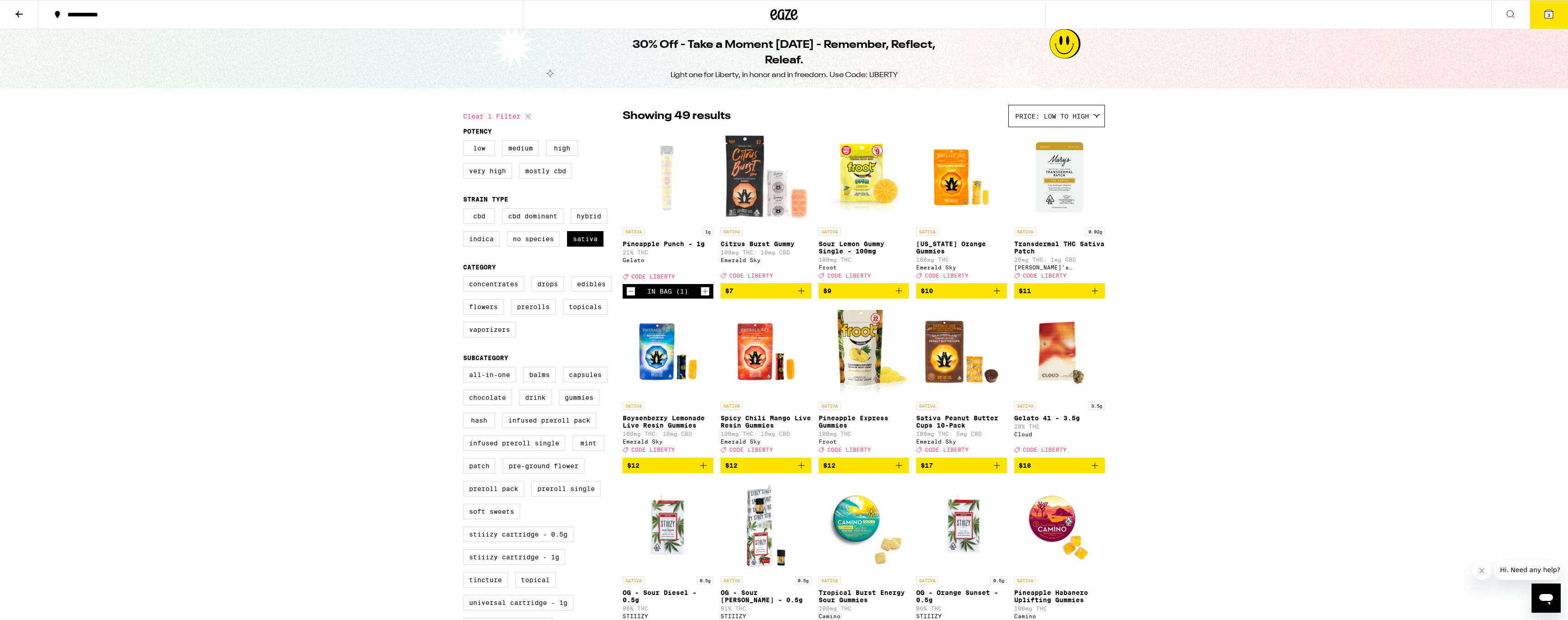
click at [1545, 10] on icon at bounding box center [1549, 14] width 11 height 11
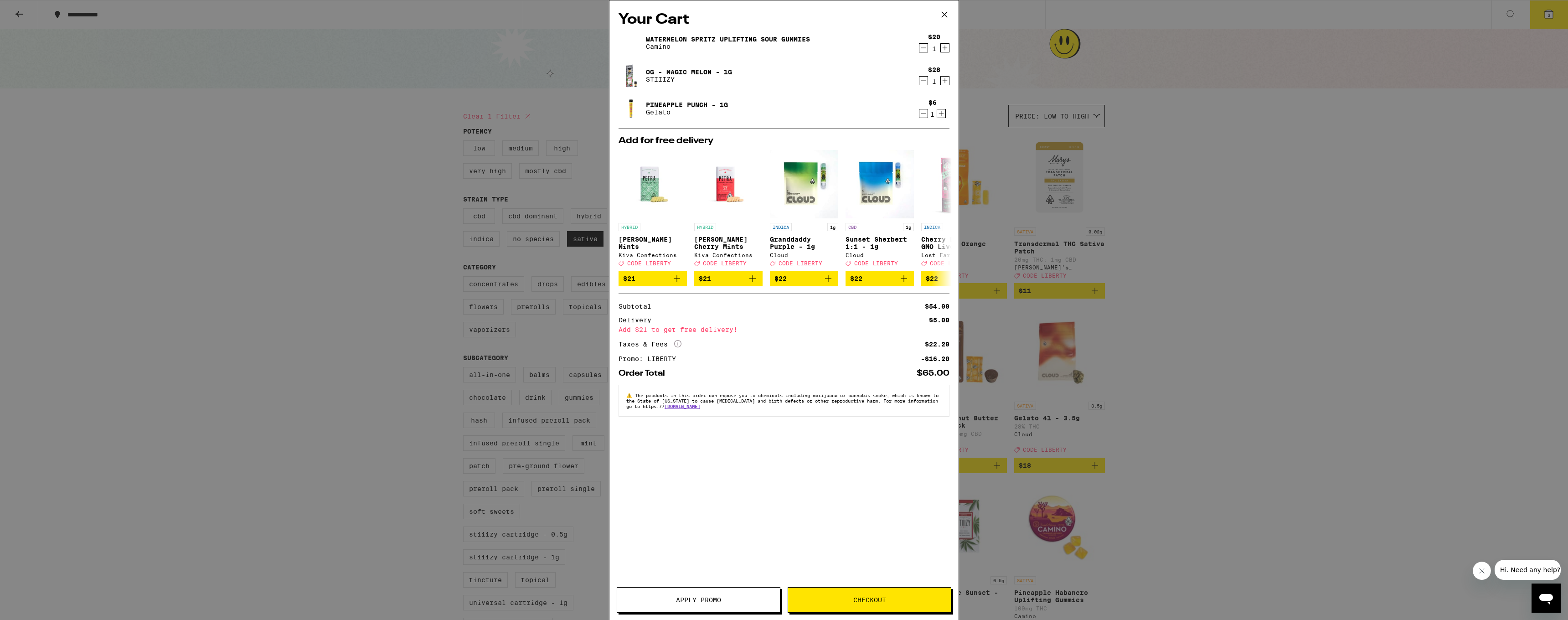
click at [862, 603] on span "Checkout" at bounding box center [870, 600] width 33 height 6
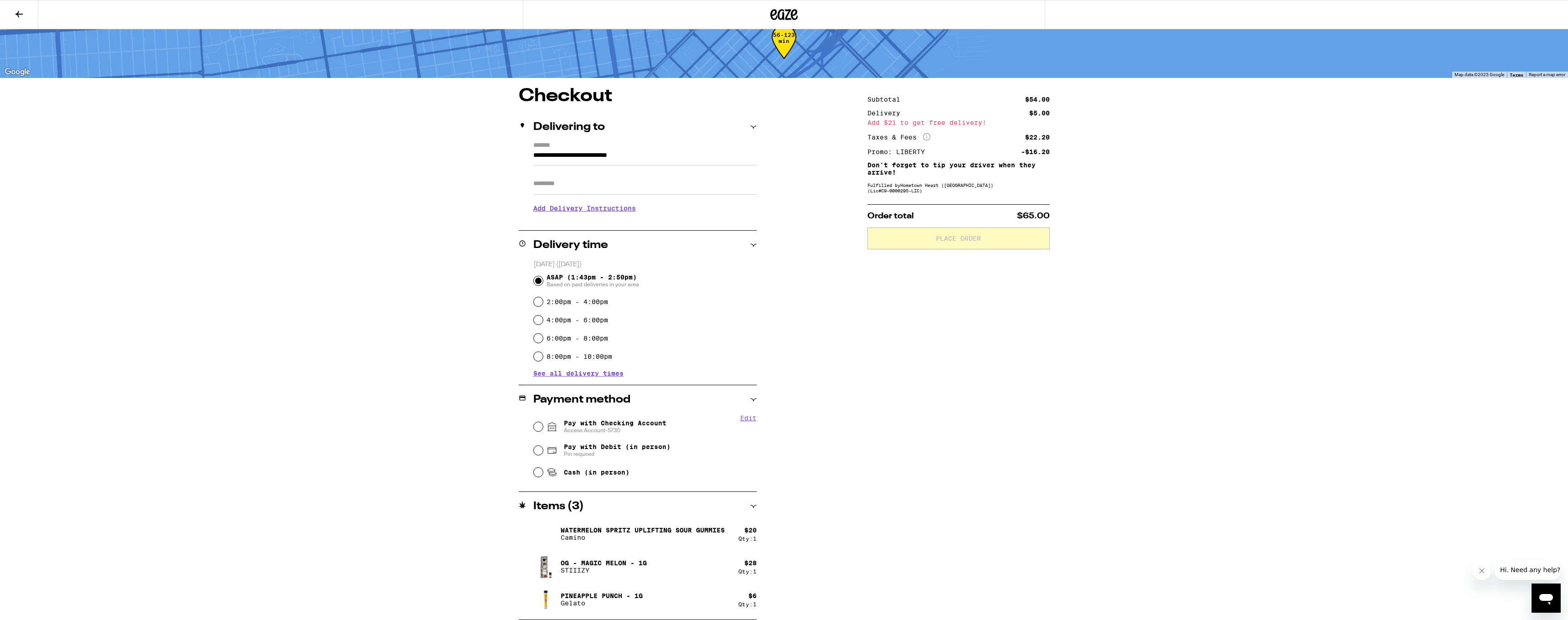
scroll to position [23, 0]
click at [539, 298] on div "2:00pm - 4:00pm" at bounding box center [645, 302] width 223 height 18
click at [538, 303] on input "2:00pm - 4:00pm" at bounding box center [538, 301] width 9 height 9
radio input "true"
click at [538, 278] on input "ASAP (1:43pm - 2:50pm) Based on past deliveries in your area" at bounding box center [538, 281] width 9 height 9
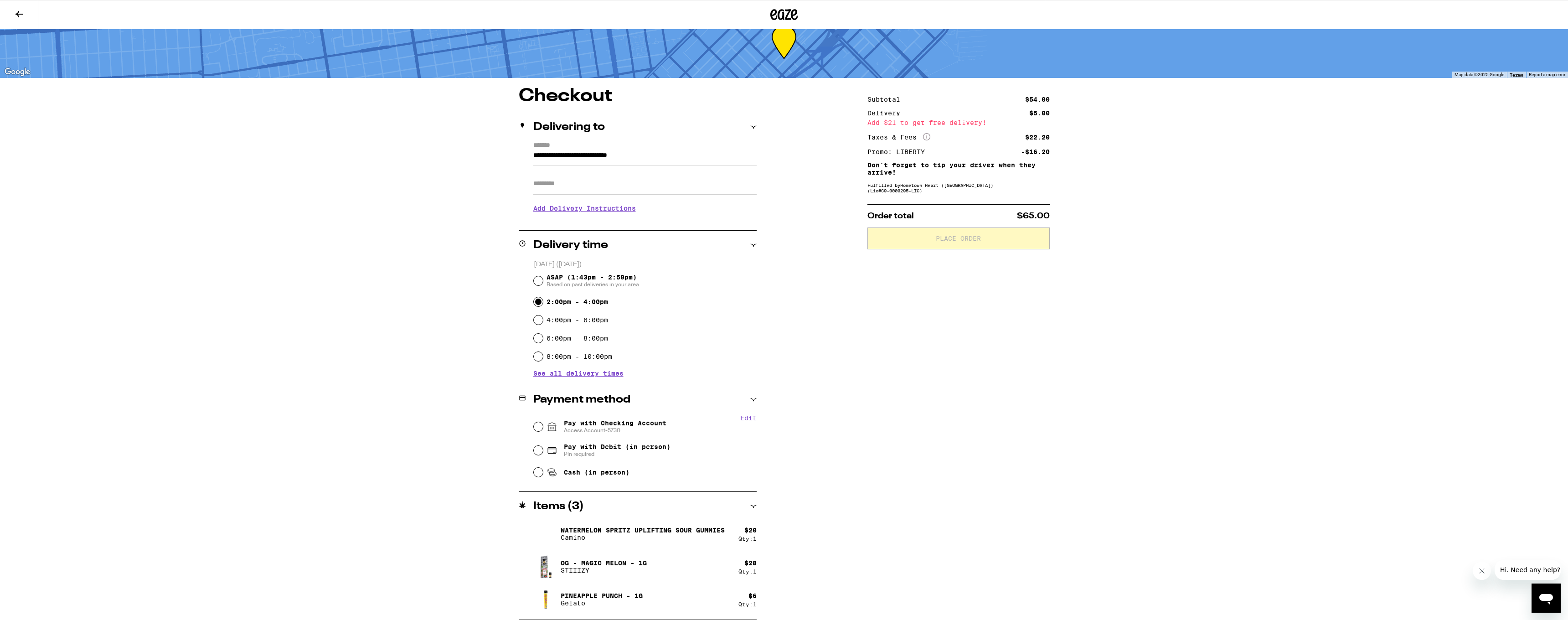
radio input "true"
click at [540, 426] on input "Pay with Checking Account Access Account-5730" at bounding box center [538, 426] width 9 height 9
radio input "true"
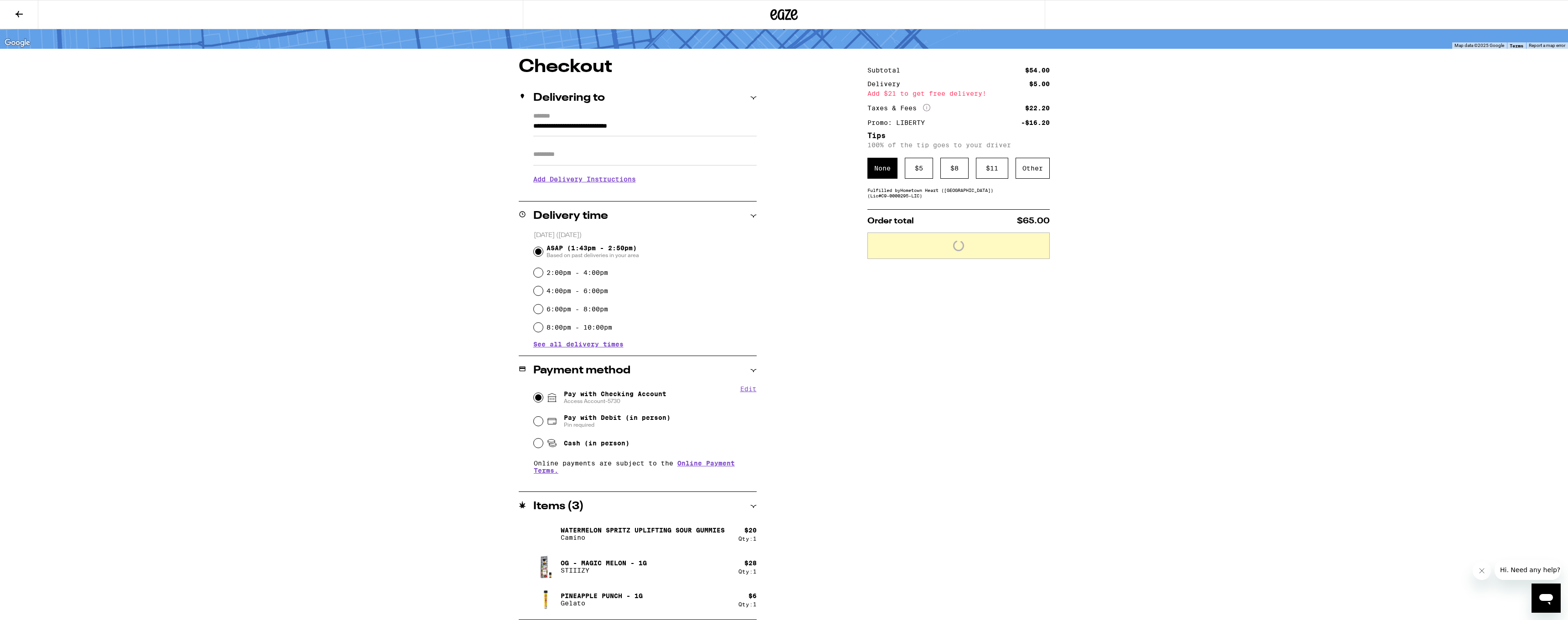
scroll to position [52, 0]
click at [923, 169] on div "$ 5" at bounding box center [919, 168] width 28 height 21
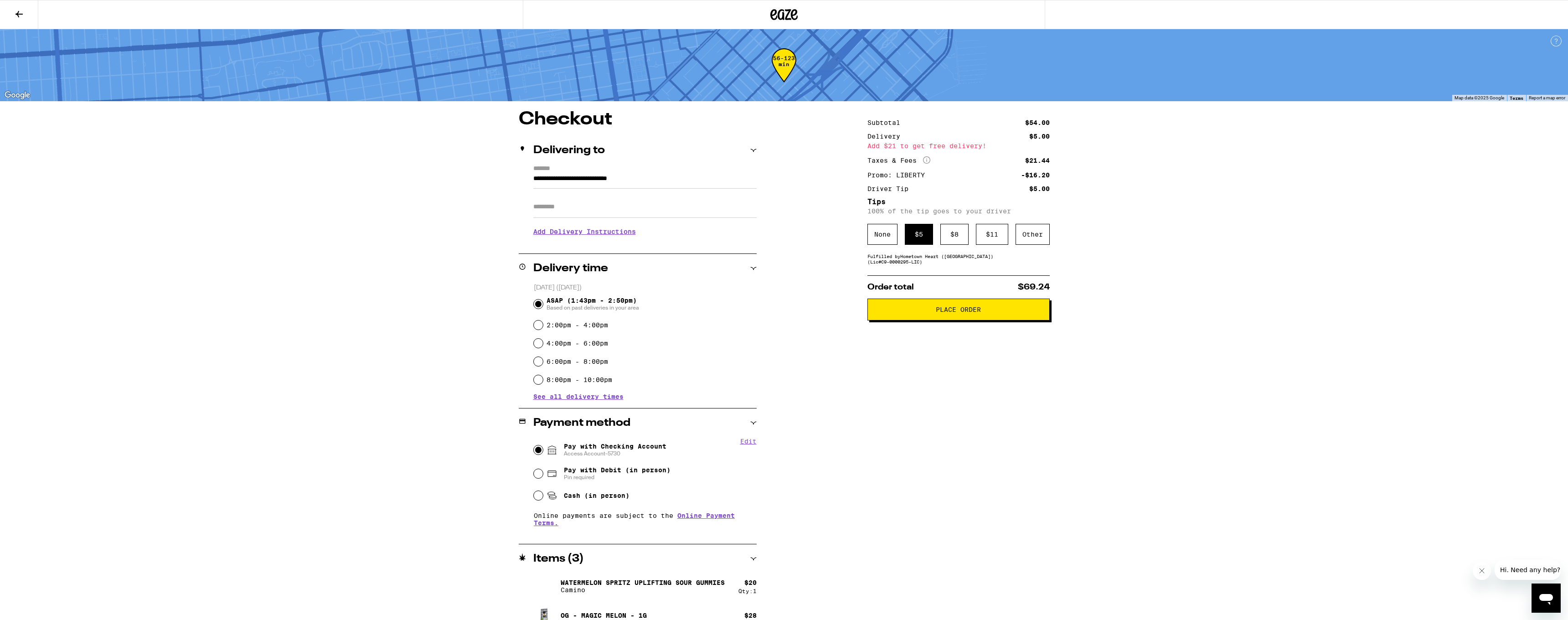
scroll to position [0, 0]
click at [911, 313] on span "Place Order" at bounding box center [959, 309] width 167 height 6
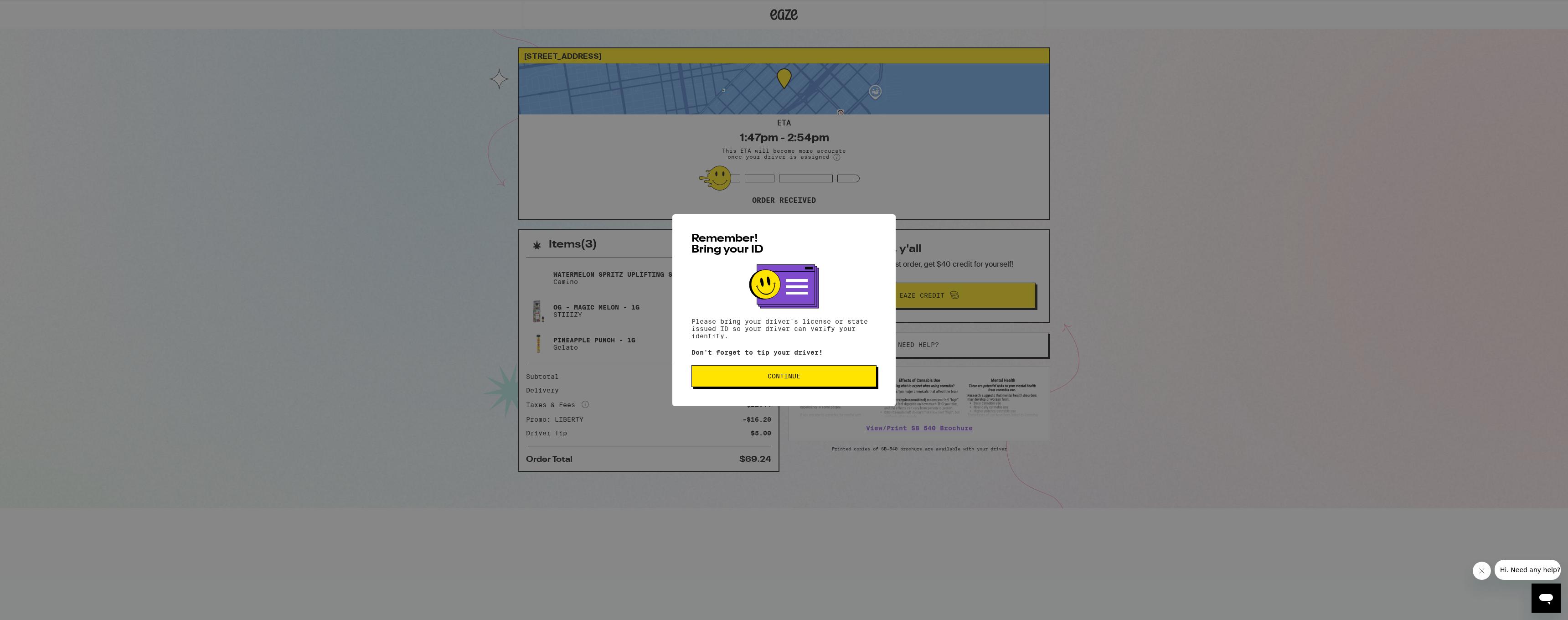
click at [846, 379] on span "Continue" at bounding box center [784, 376] width 170 height 6
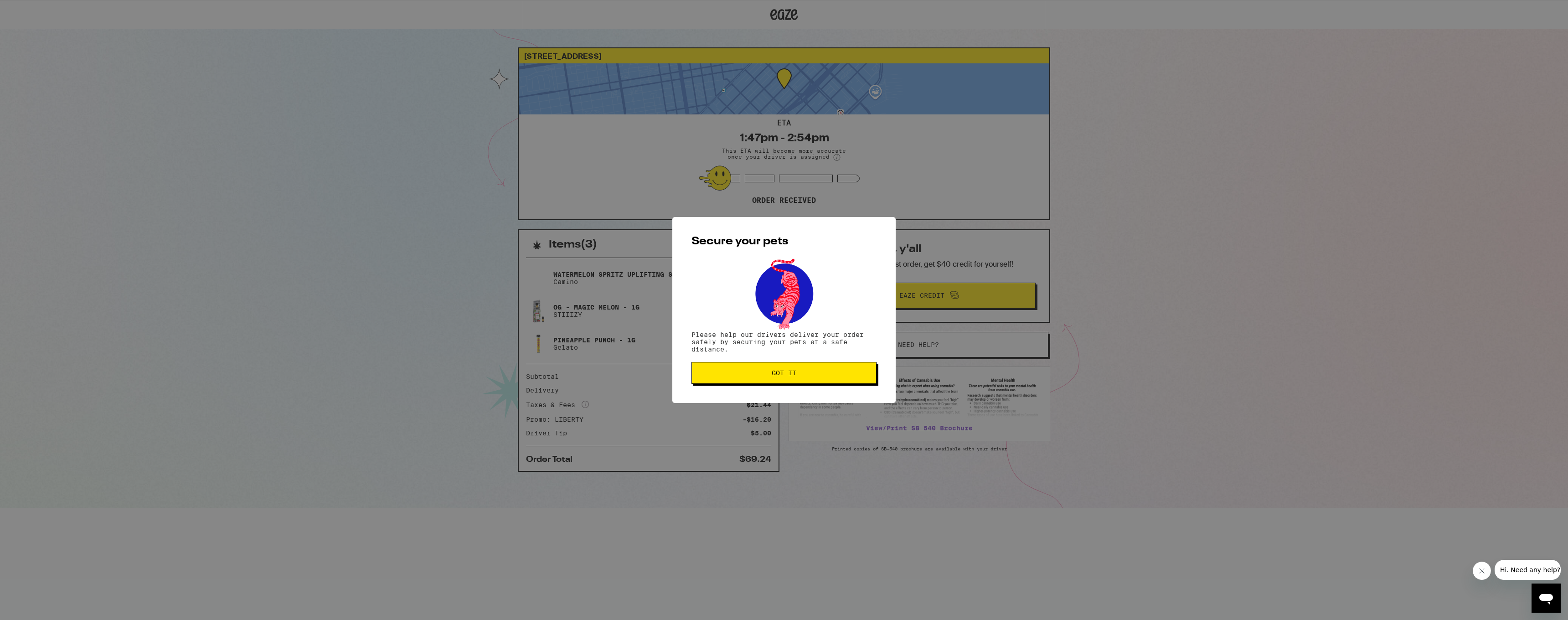
click at [846, 379] on button "Got it" at bounding box center [784, 373] width 185 height 22
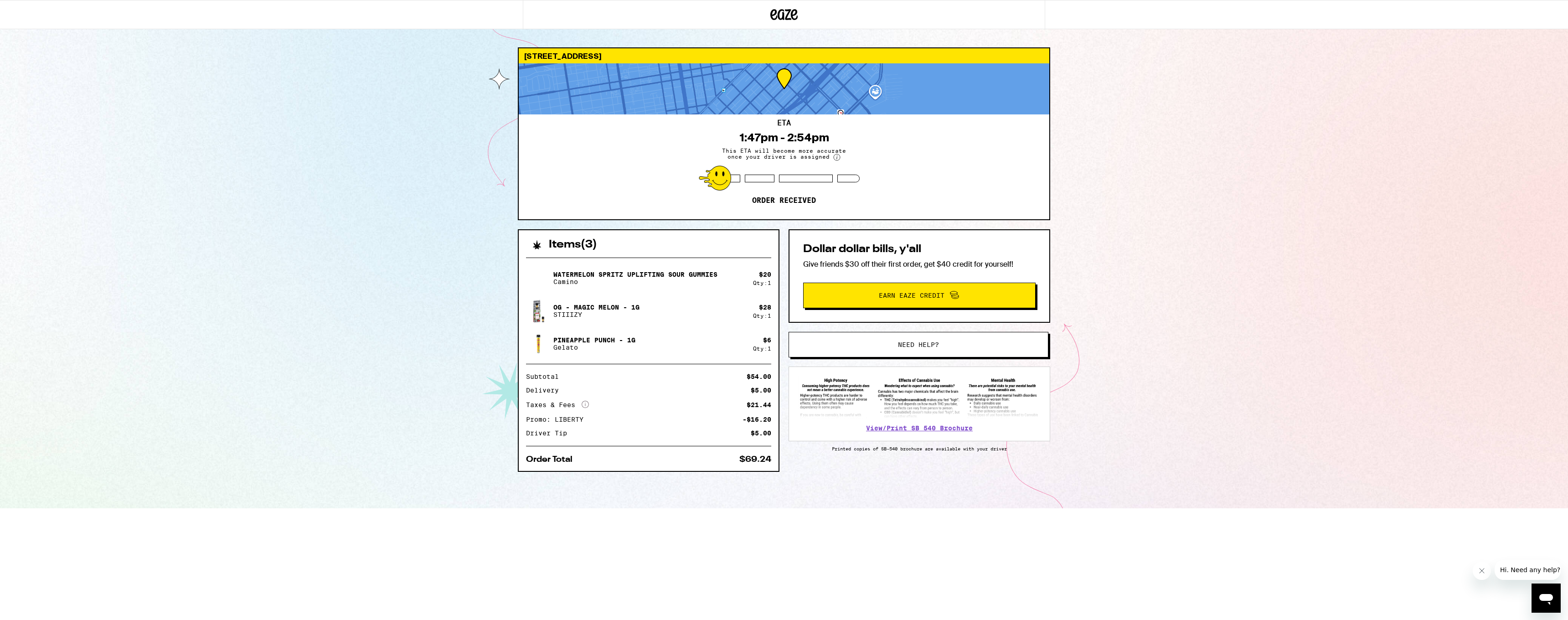
click at [1146, 233] on div "[STREET_ADDRESS] ETA 1:47pm - 2:54pm This ETA will become more accurate once yo…" at bounding box center [784, 254] width 1568 height 509
